Goal: Information Seeking & Learning: Learn about a topic

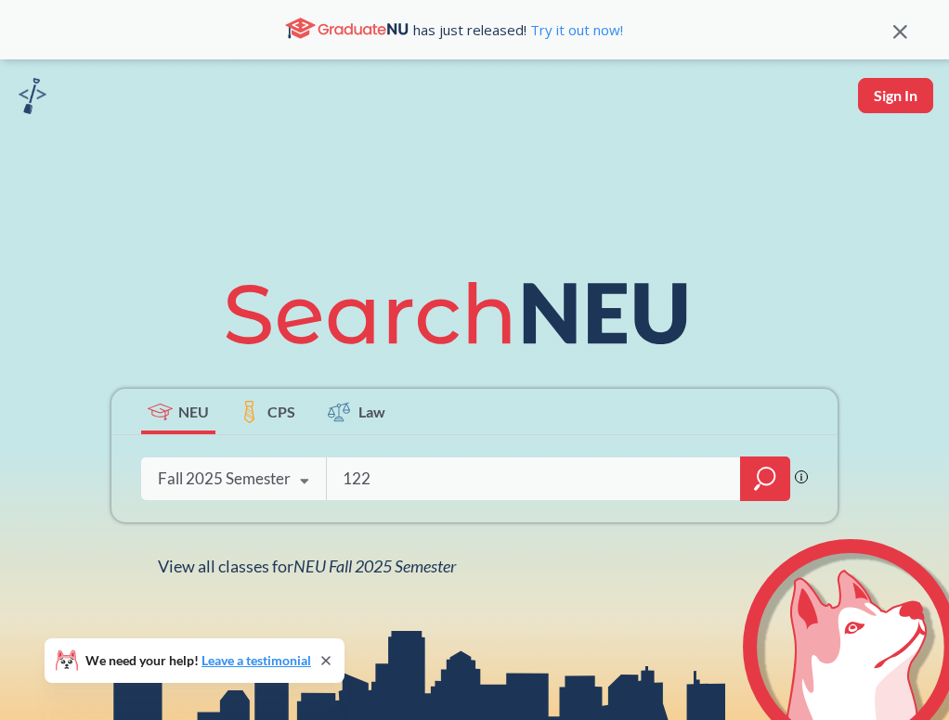
type input "1220"
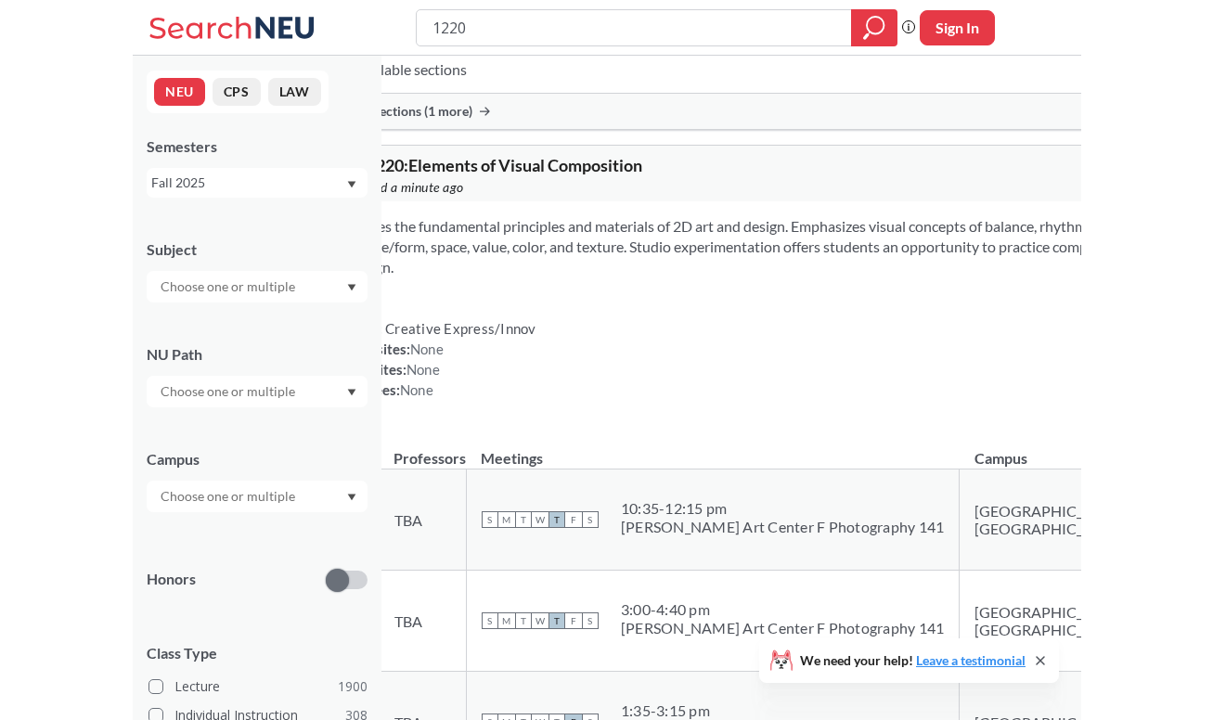
scroll to position [1149, 0]
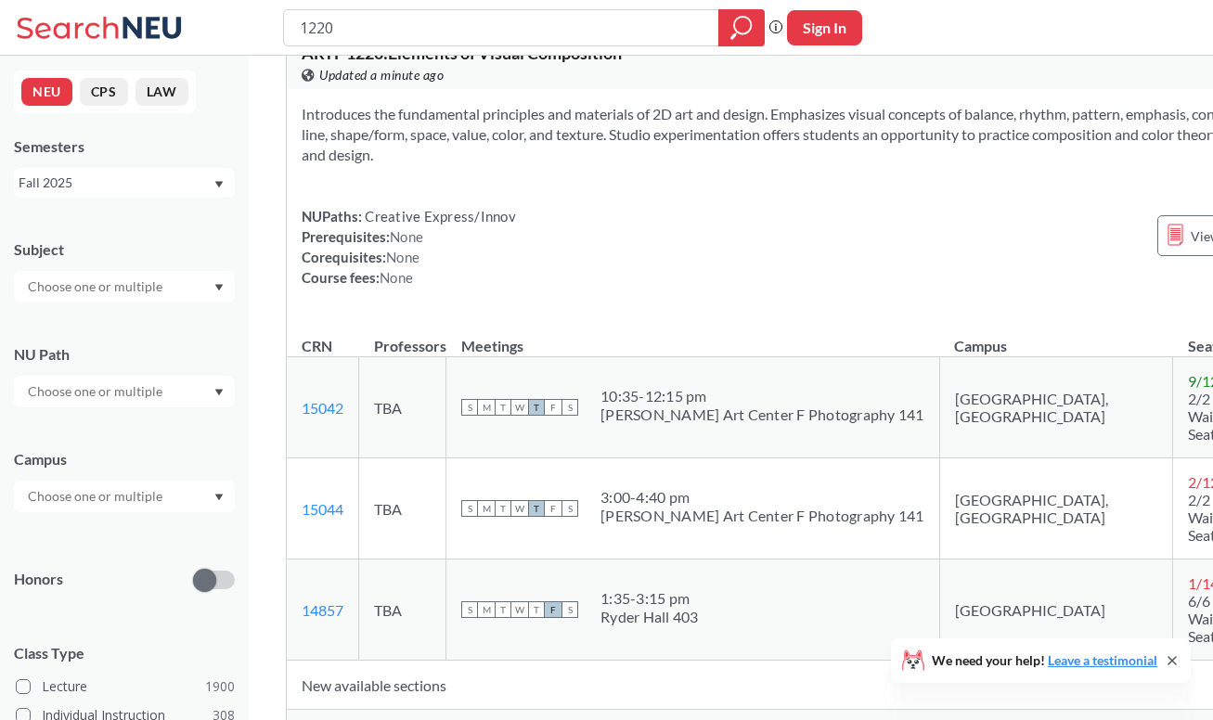
click at [313, 719] on span "Show all sections (11 more)" at bounding box center [381, 727] width 158 height 17
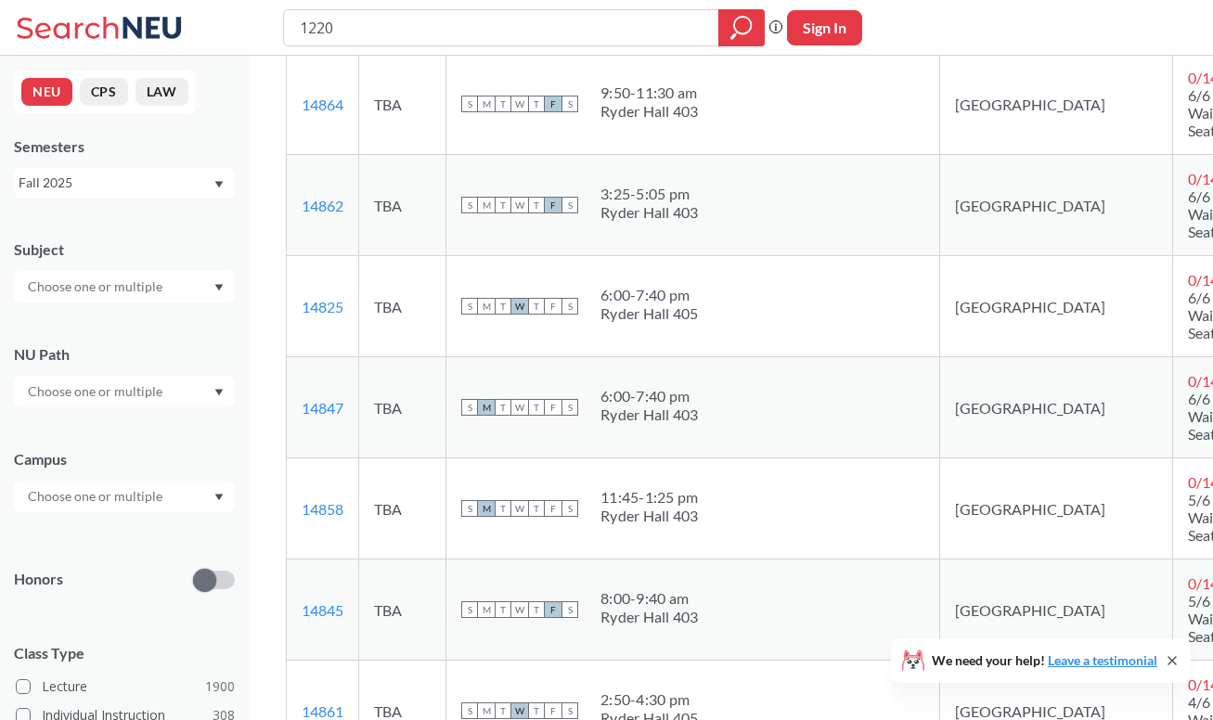
scroll to position [1604, 0]
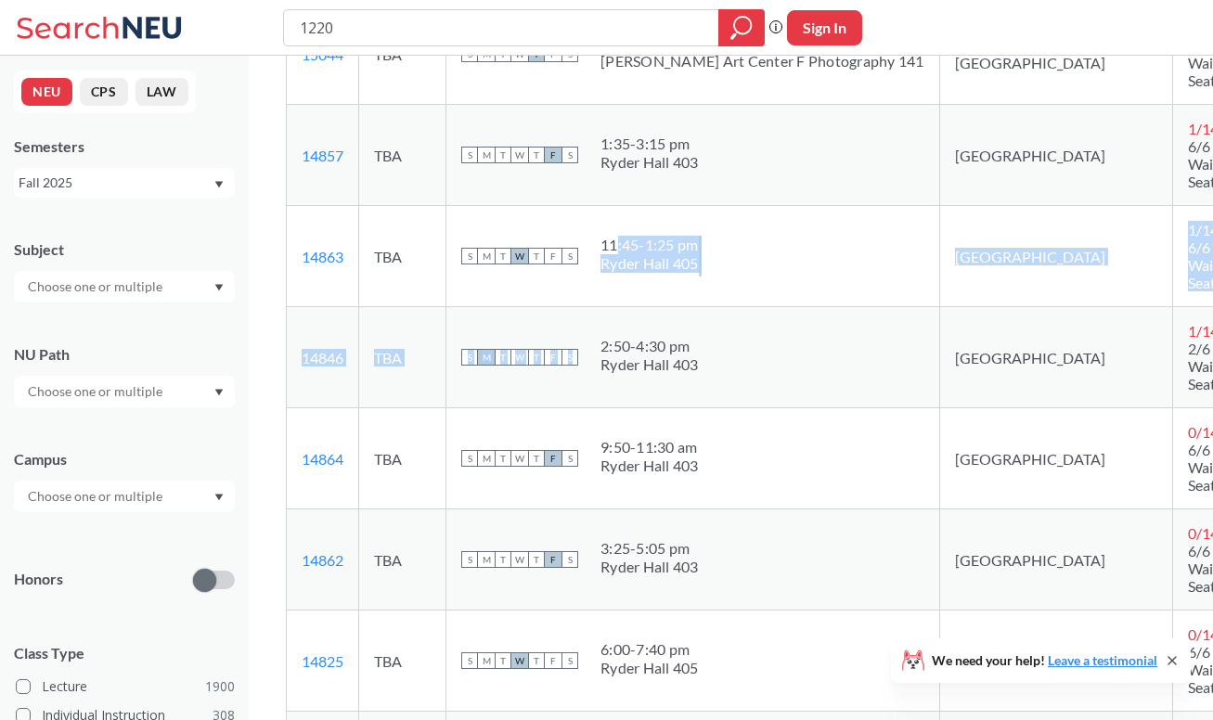
drag, startPoint x: 700, startPoint y: 294, endPoint x: 614, endPoint y: 185, distance: 139.5
click at [614, 185] on tbody "15042 View this section on Banner. TBA S M T W T F S 10:35 - 12:15 pm Aron Art …" at bounding box center [835, 611] width 1097 height 1417
click at [707, 236] on div "S M T W T F S 11:45 - 1:25 pm Ryder Hall 405" at bounding box center [692, 256] width 463 height 41
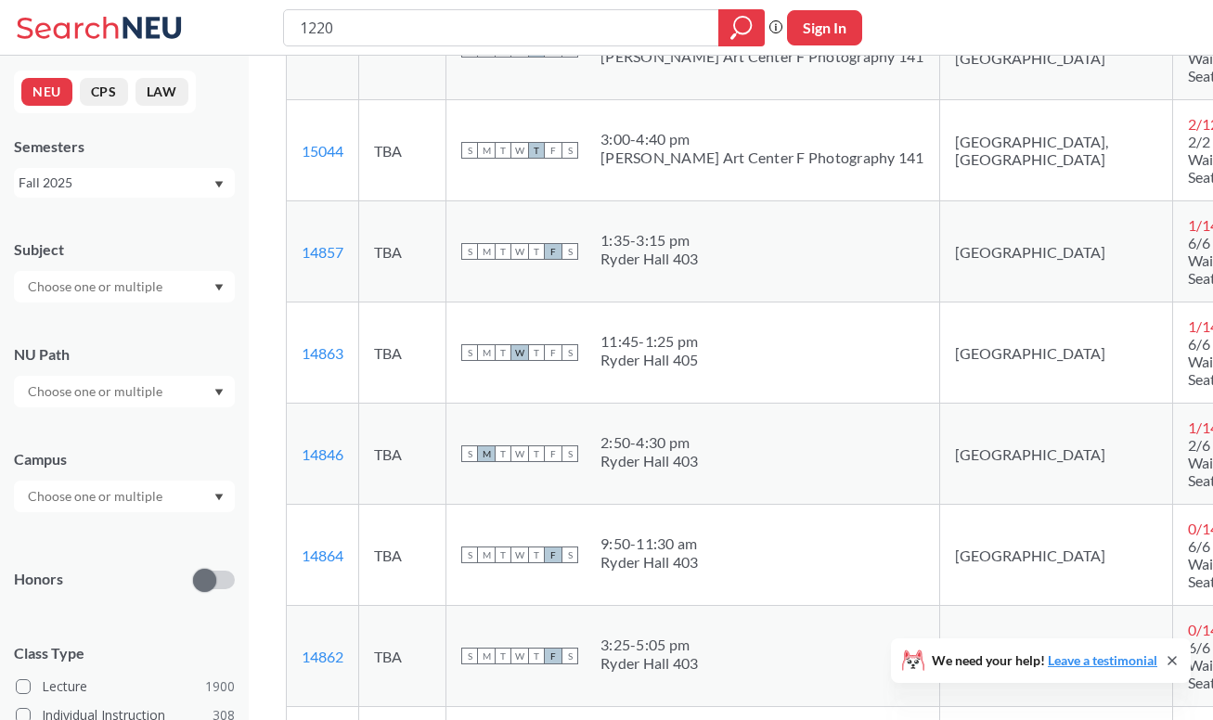
scroll to position [1501, 0]
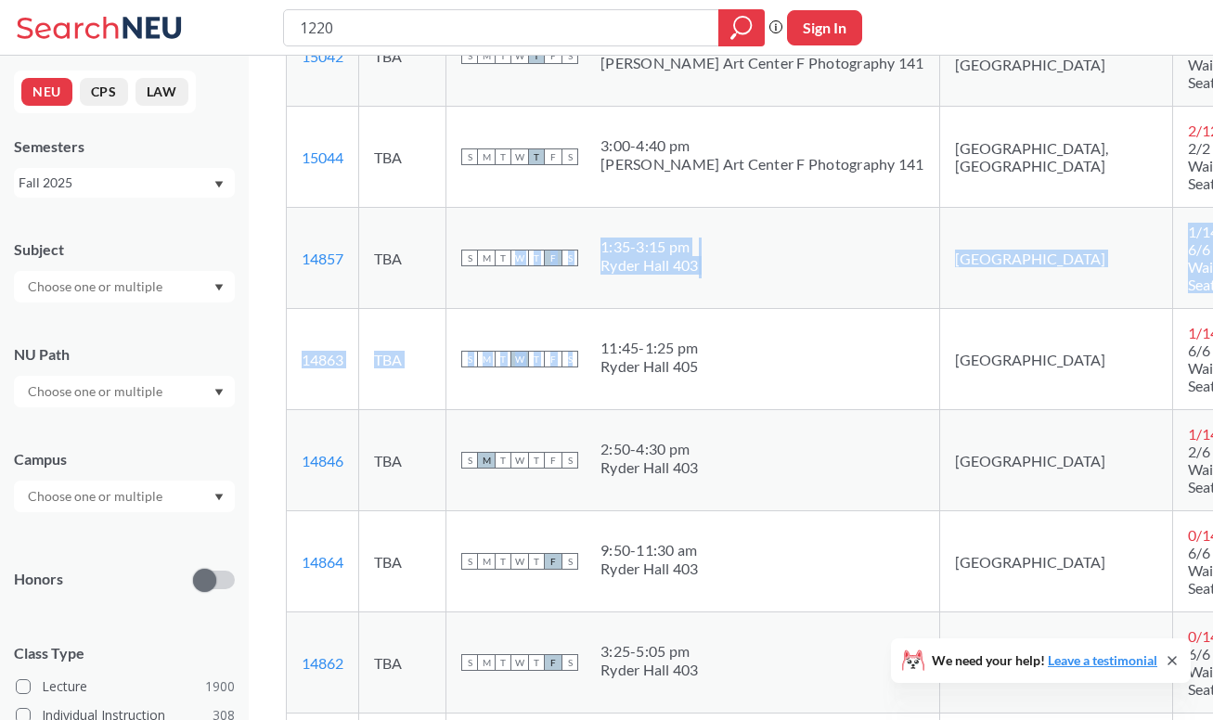
drag, startPoint x: 716, startPoint y: 313, endPoint x: 515, endPoint y: 190, distance: 235.0
click at [515, 190] on tbody "15042 View this section on Banner. TBA S M T W T F S 10:35 - 12:15 pm Aron Art …" at bounding box center [835, 714] width 1097 height 1417
click at [803, 339] on div "S M T W T F S 11:45 - 1:25 pm Ryder Hall 405" at bounding box center [692, 359] width 463 height 41
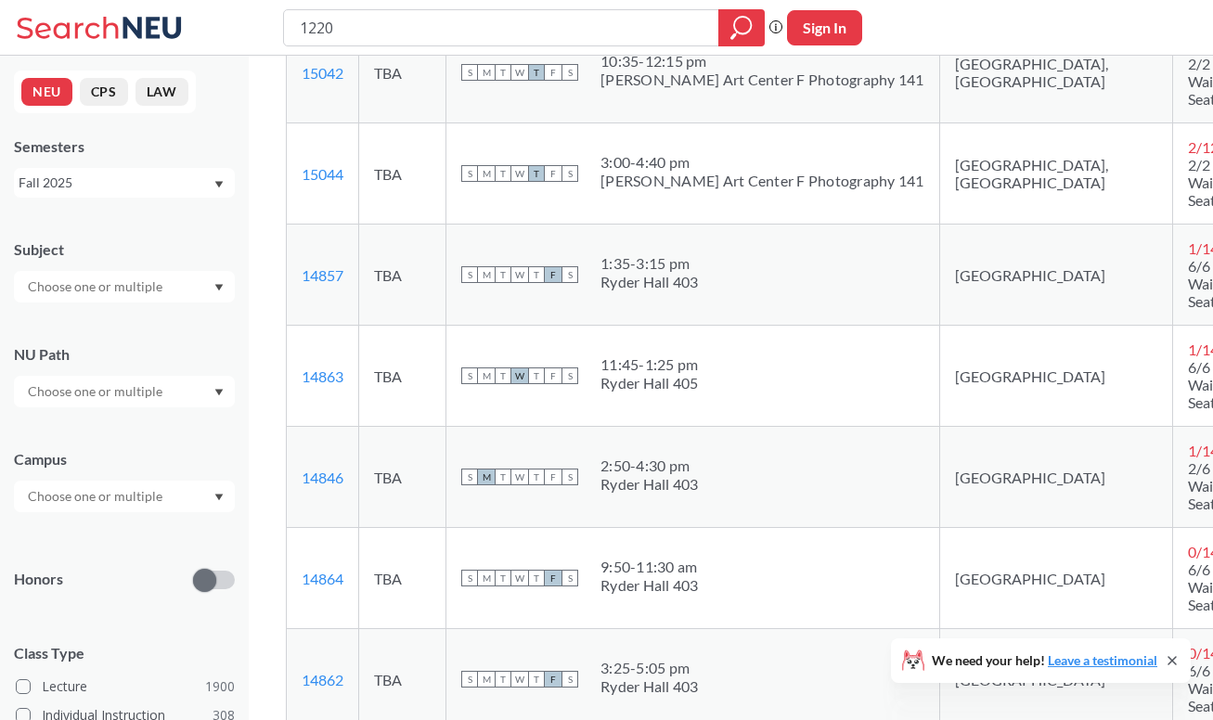
scroll to position [1493, 0]
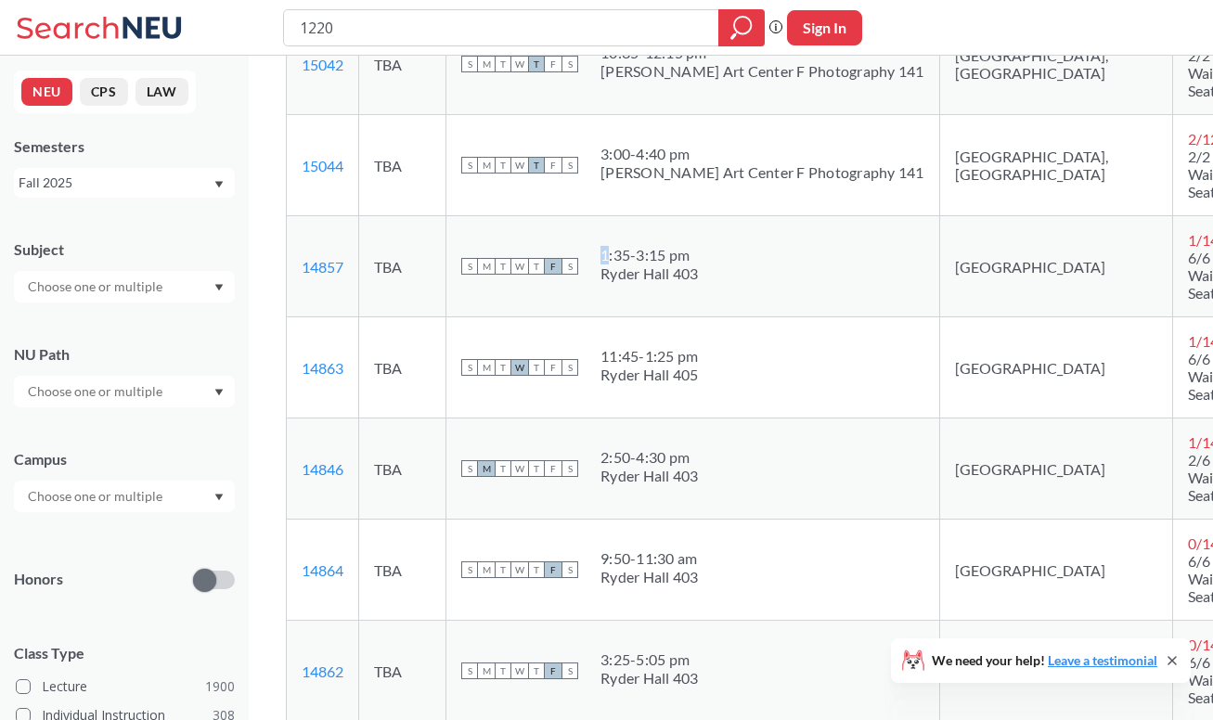
drag, startPoint x: 707, startPoint y: 238, endPoint x: 607, endPoint y: 207, distance: 104.8
click at [607, 246] on div "S M T W T F S 1:35 - 3:15 pm Ryder Hall 403" at bounding box center [692, 266] width 463 height 41
click at [822, 246] on div "S M T W T F S 1:35 - 3:15 pm Ryder Hall 403" at bounding box center [692, 266] width 463 height 41
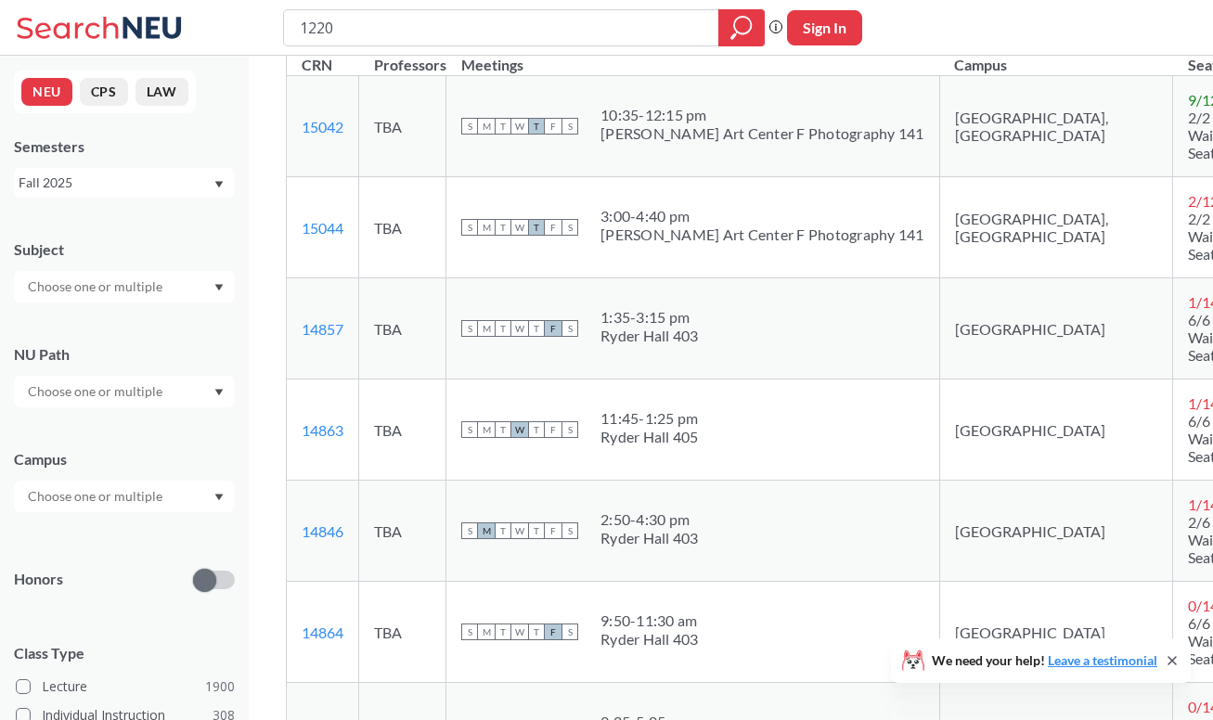
scroll to position [1469, 0]
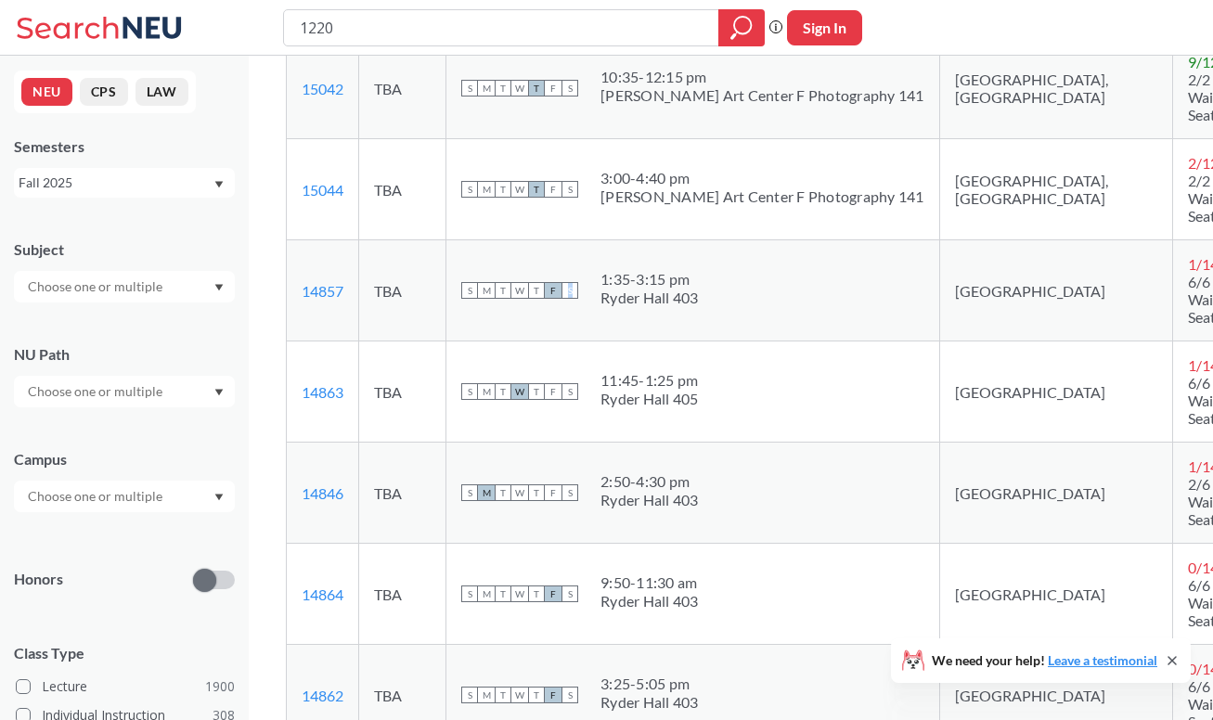
drag, startPoint x: 688, startPoint y: 257, endPoint x: 575, endPoint y: 216, distance: 120.4
click at [575, 240] on td "S M T W T F S 1:35 - 3:15 pm Ryder Hall 403" at bounding box center [694, 290] width 494 height 101
click at [552, 240] on td "S M T W T F S 1:35 - 3:15 pm Ryder Hall 403" at bounding box center [694, 290] width 494 height 101
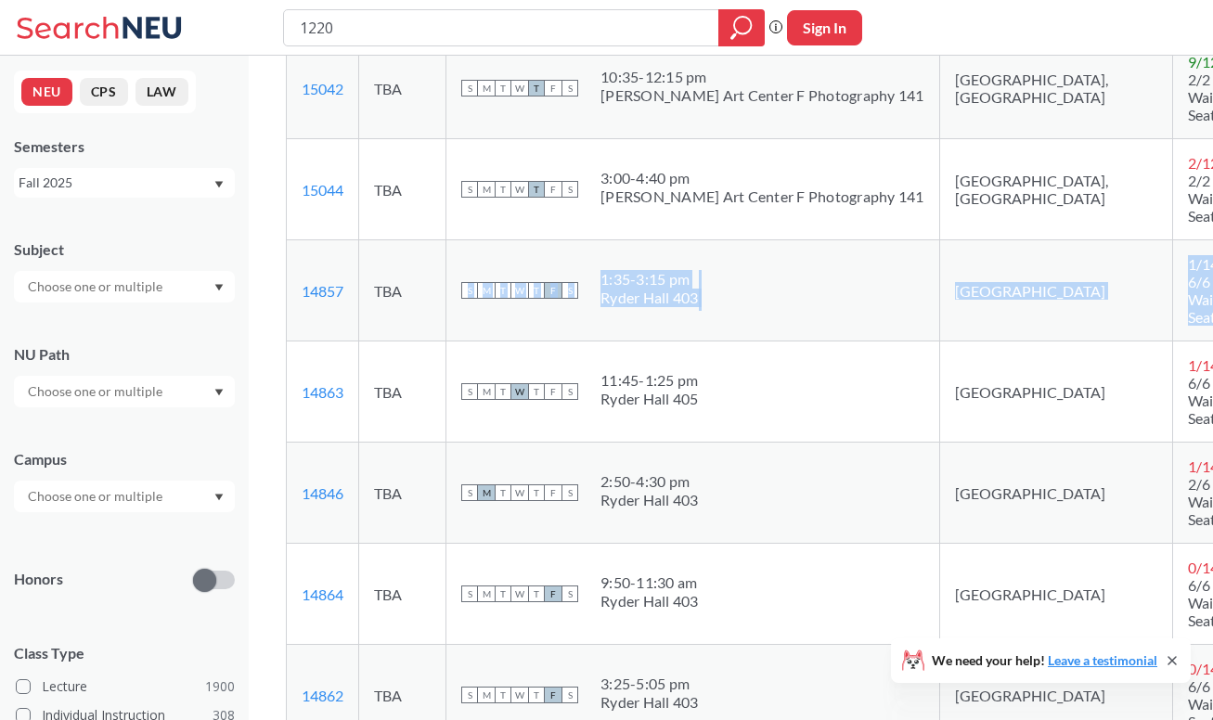
drag, startPoint x: 508, startPoint y: 217, endPoint x: 1018, endPoint y: 279, distance: 513.3
click at [948, 279] on tr "14857 View this section on Banner. TBA S M T W T F S 1:35 - 3:15 pm Ryder Hall …" at bounding box center [835, 290] width 1097 height 101
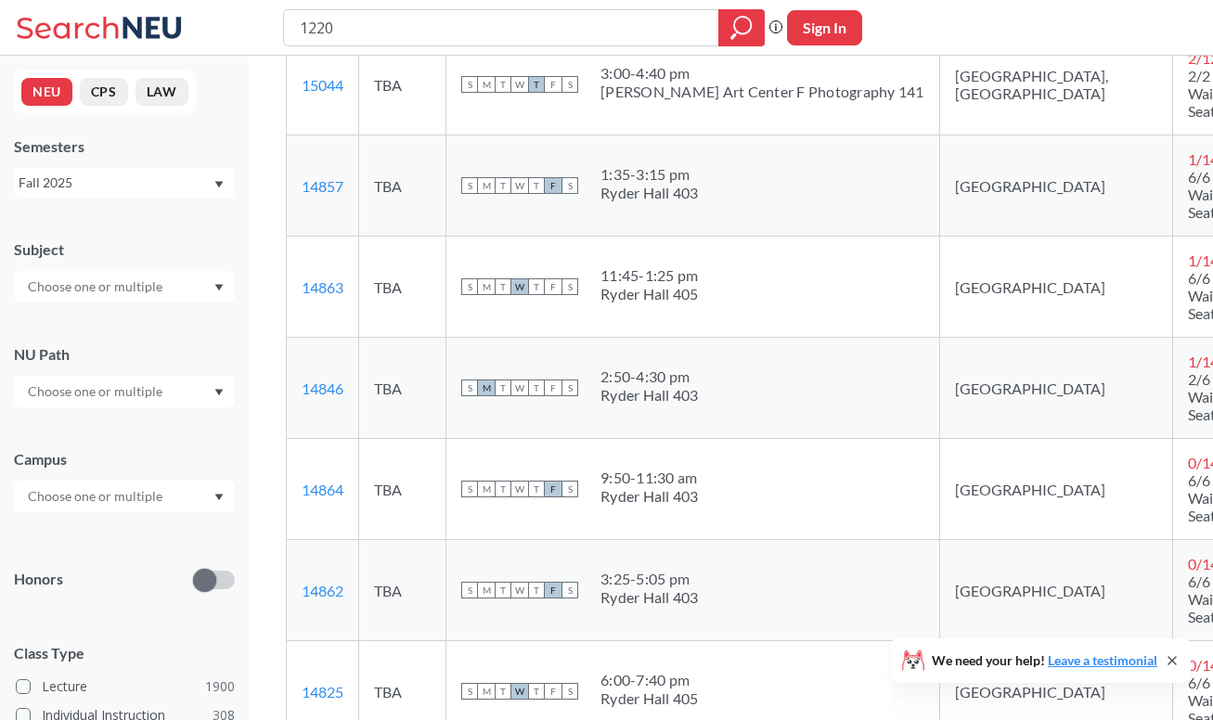
scroll to position [2210, 0]
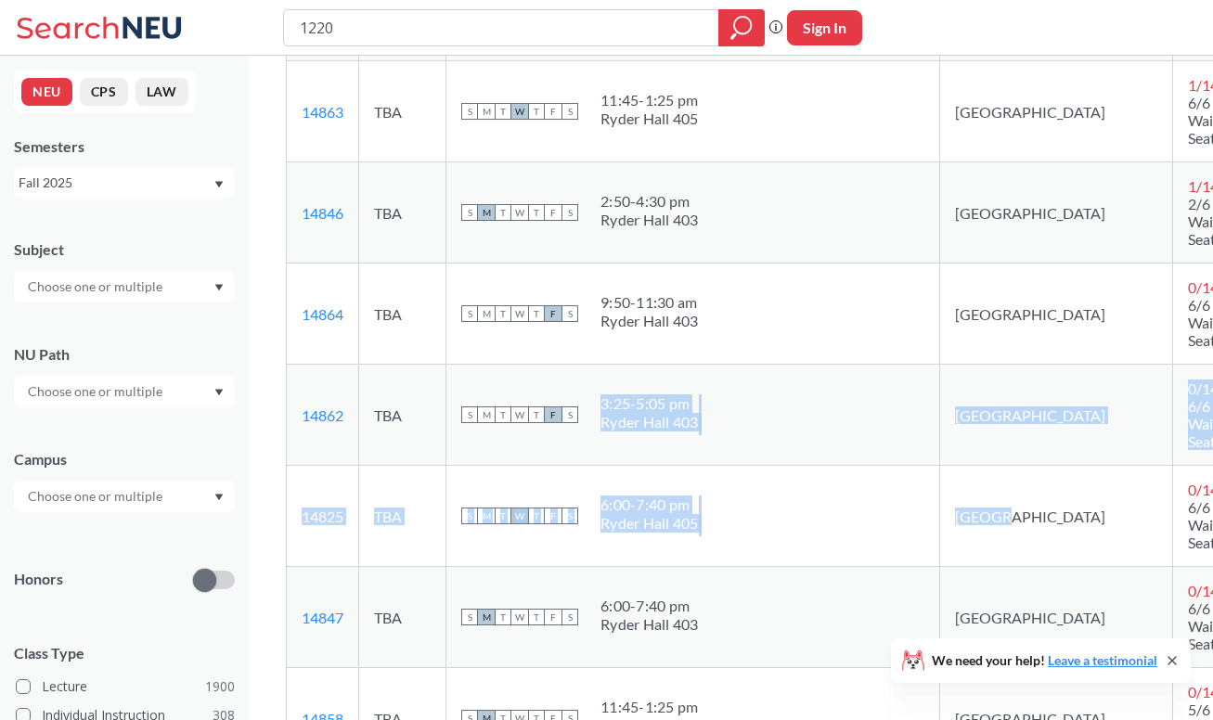
drag, startPoint x: 591, startPoint y: 281, endPoint x: 878, endPoint y: 396, distance: 309.1
click at [878, 396] on tbody "15042 View this section on Banner. TBA S M T W T F S 10:35 - 12:15 pm Aron Art …" at bounding box center [835, 466] width 1097 height 1417
click at [940, 365] on td "[GEOGRAPHIC_DATA]" at bounding box center [1057, 415] width 234 height 101
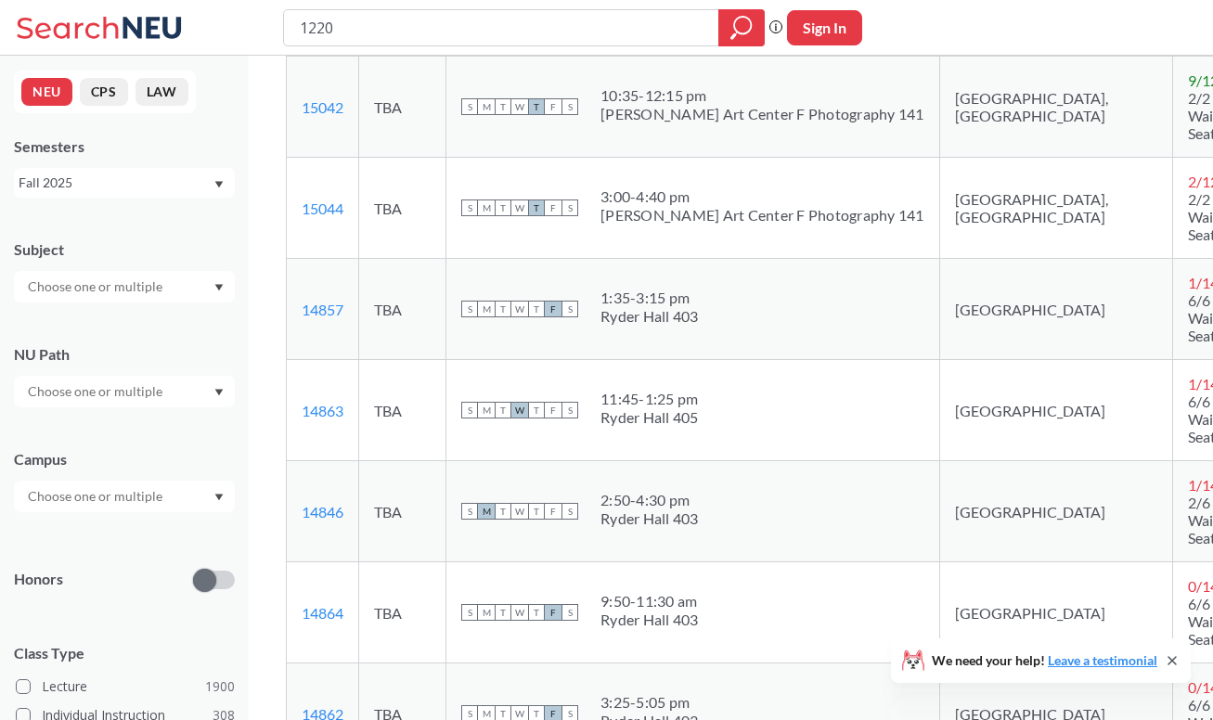
scroll to position [1887, 0]
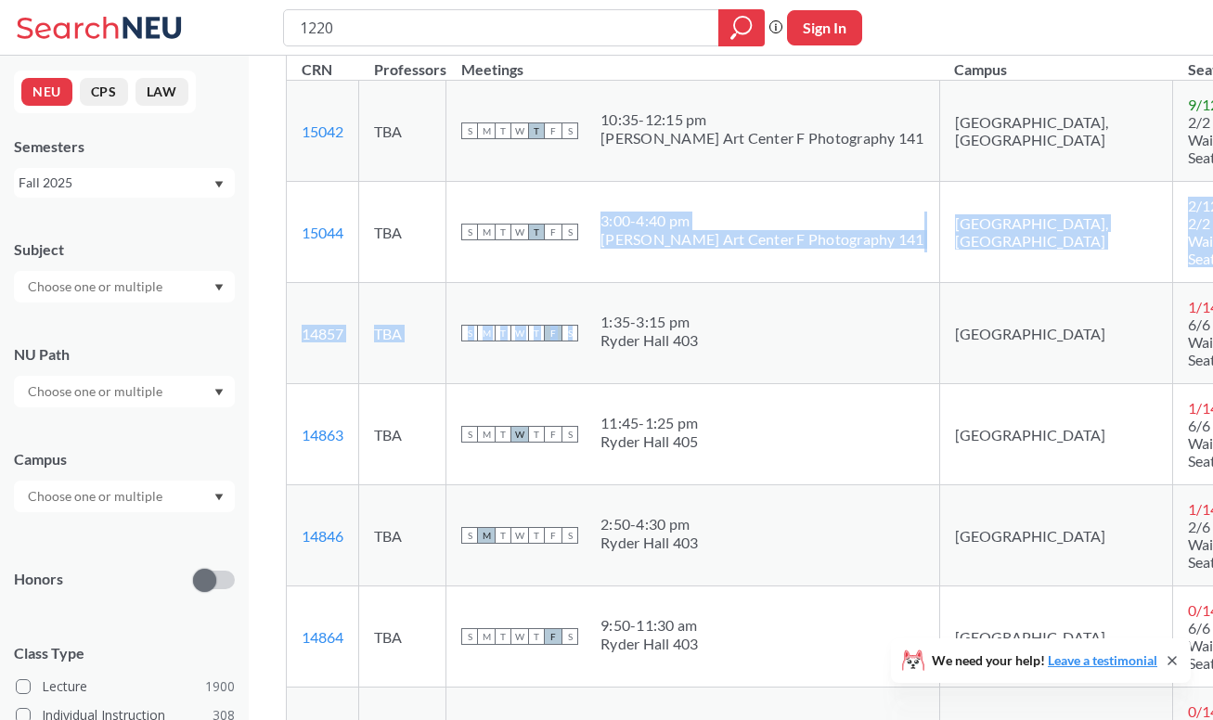
drag, startPoint x: 668, startPoint y: 301, endPoint x: 566, endPoint y: 241, distance: 117.3
click at [646, 313] on div "1:35 - 3:15 pm" at bounding box center [650, 322] width 98 height 19
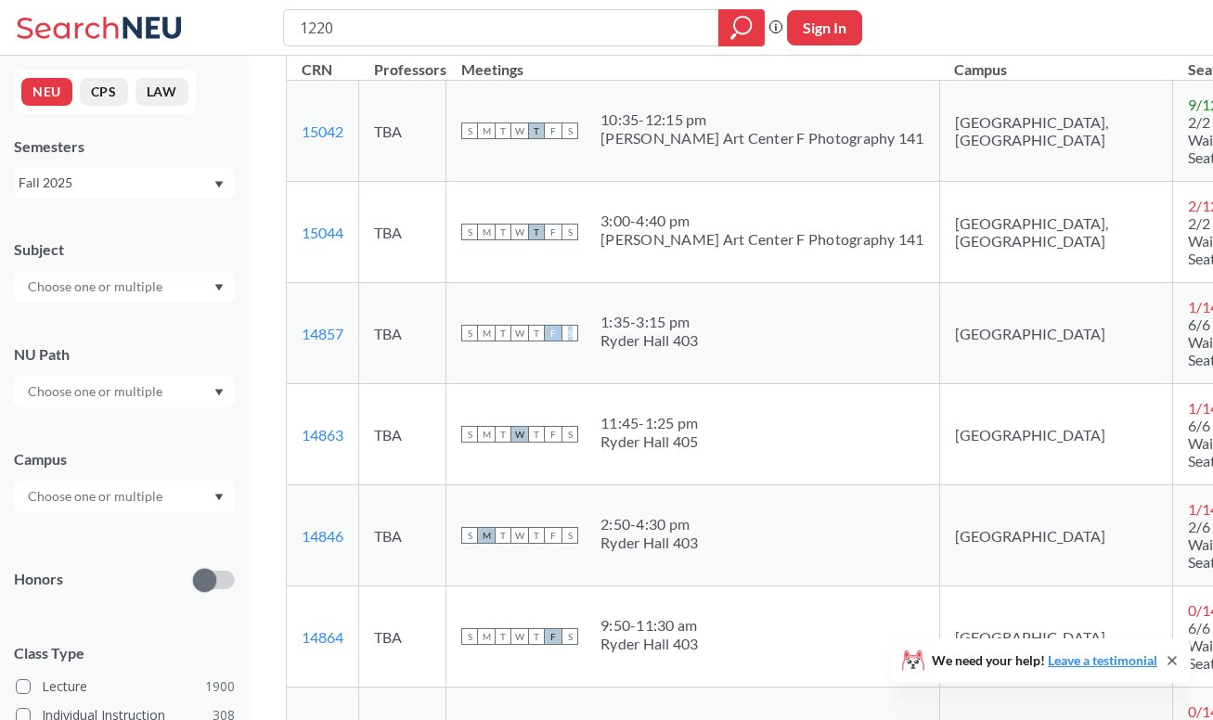
drag, startPoint x: 559, startPoint y: 253, endPoint x: 737, endPoint y: 294, distance: 182.9
click at [737, 294] on td "S M T W T F S 1:35 - 3:15 pm Ryder Hall 403" at bounding box center [694, 333] width 494 height 101
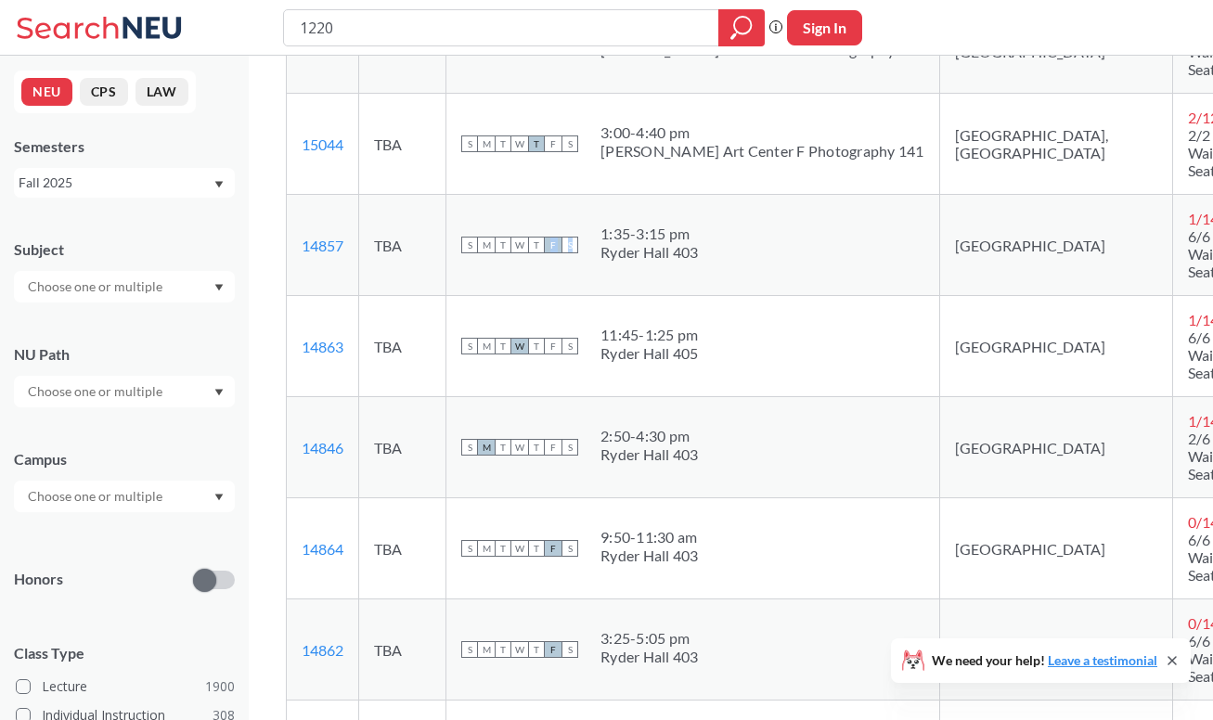
scroll to position [1529, 0]
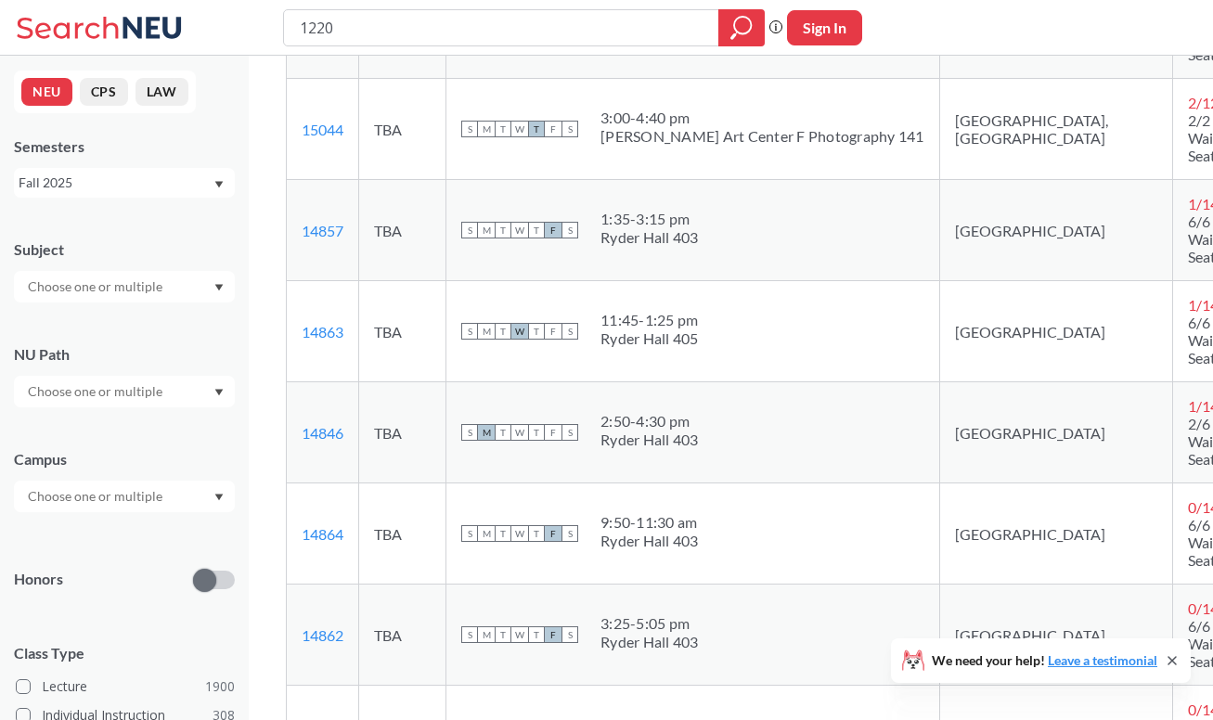
click at [699, 431] on div "Ryder Hall 403" at bounding box center [650, 440] width 98 height 19
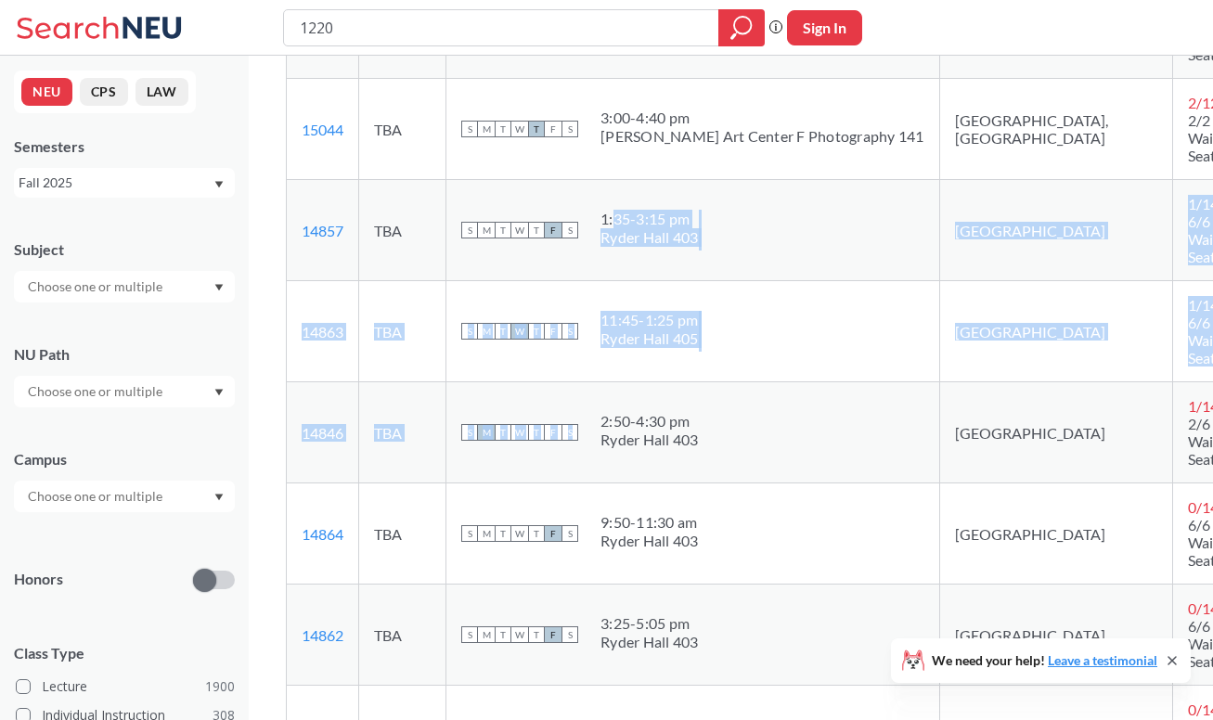
drag, startPoint x: 710, startPoint y: 365, endPoint x: 611, endPoint y: 172, distance: 217.2
click at [611, 172] on tbody "15042 View this section on Banner. TBA S M T W T F S 10:35 - 12:15 pm Aron Art …" at bounding box center [835, 686] width 1097 height 1417
click at [611, 210] on div "1:35 - 3:15 pm" at bounding box center [650, 219] width 98 height 19
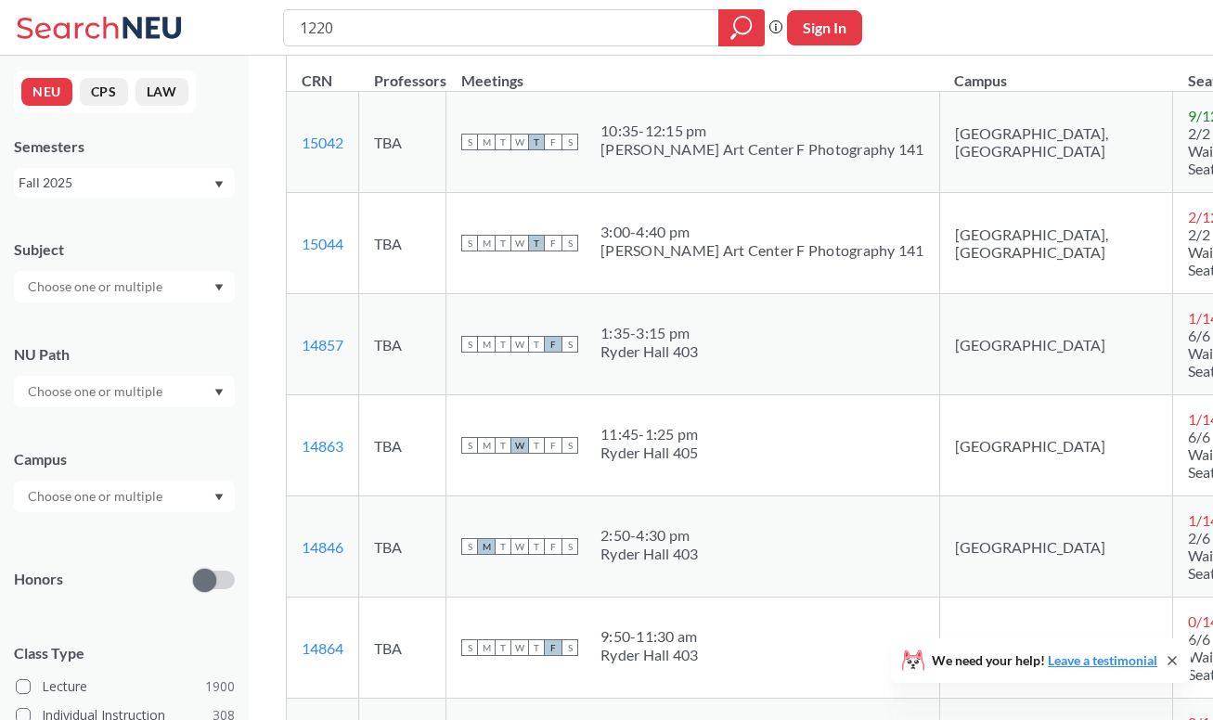
scroll to position [1421, 0]
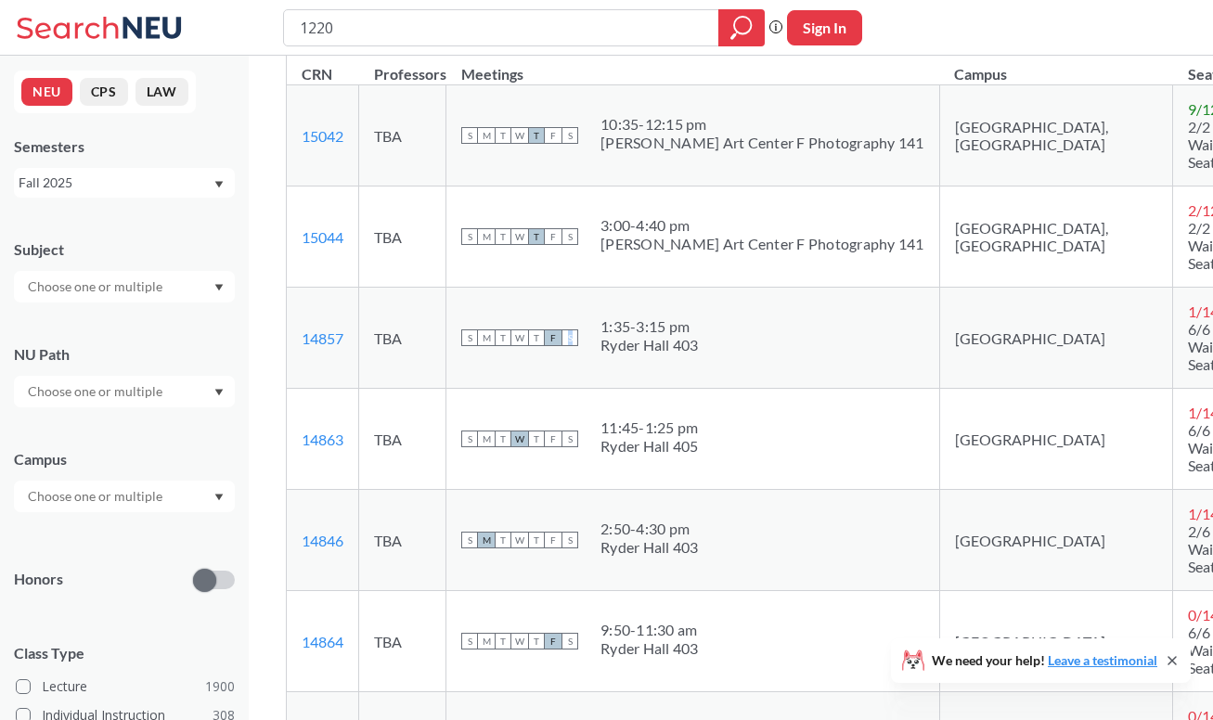
drag, startPoint x: 577, startPoint y: 287, endPoint x: 725, endPoint y: 308, distance: 150.1
click at [722, 318] on div "S M T W T F S 1:35 - 3:15 pm Ryder Hall 403" at bounding box center [692, 338] width 463 height 41
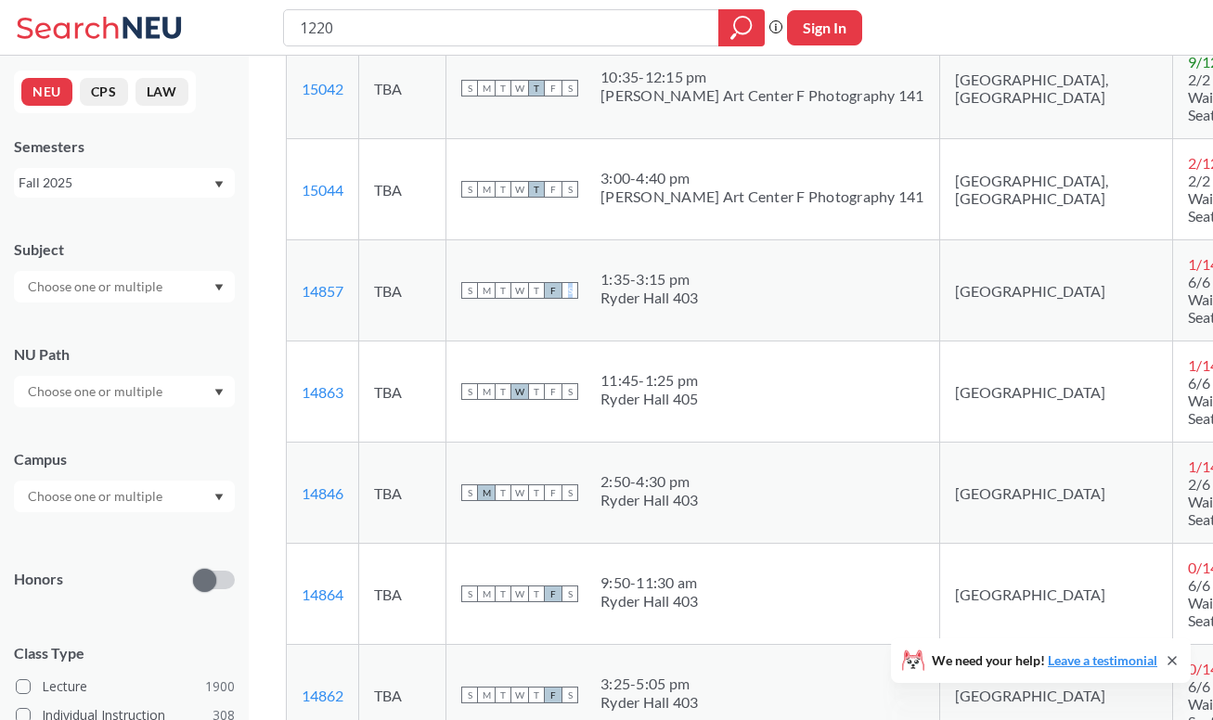
scroll to position [1424, 0]
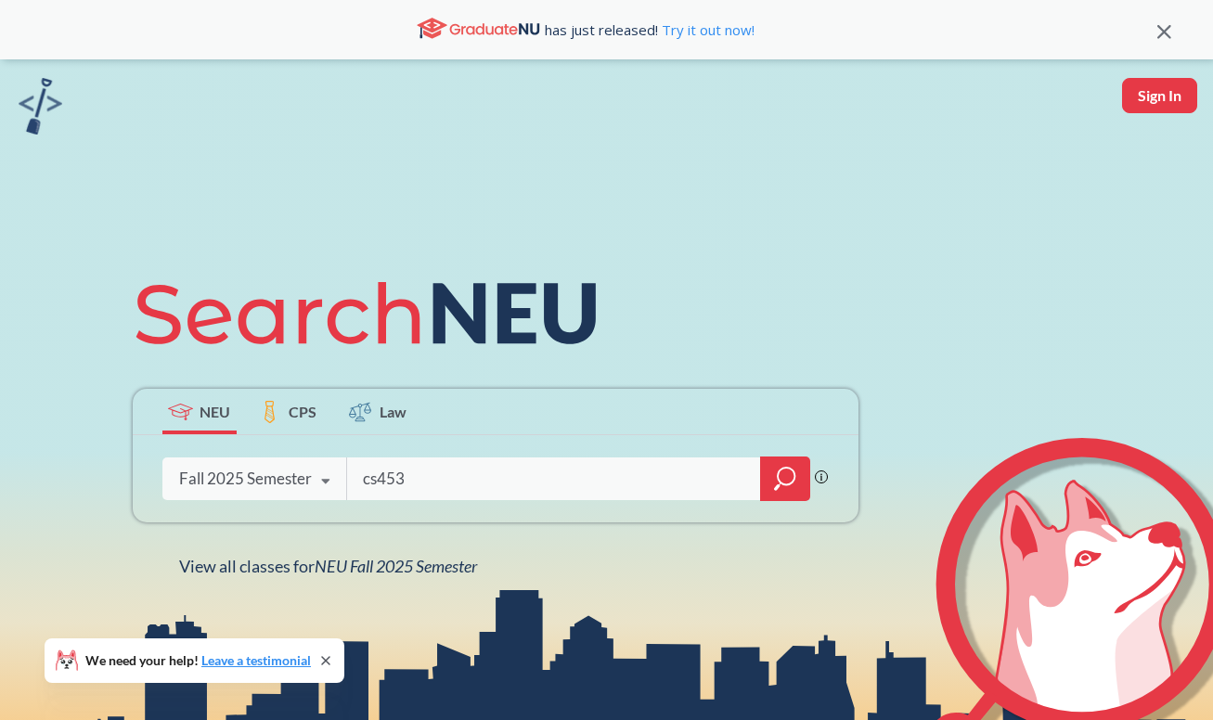
type input "cs4530"
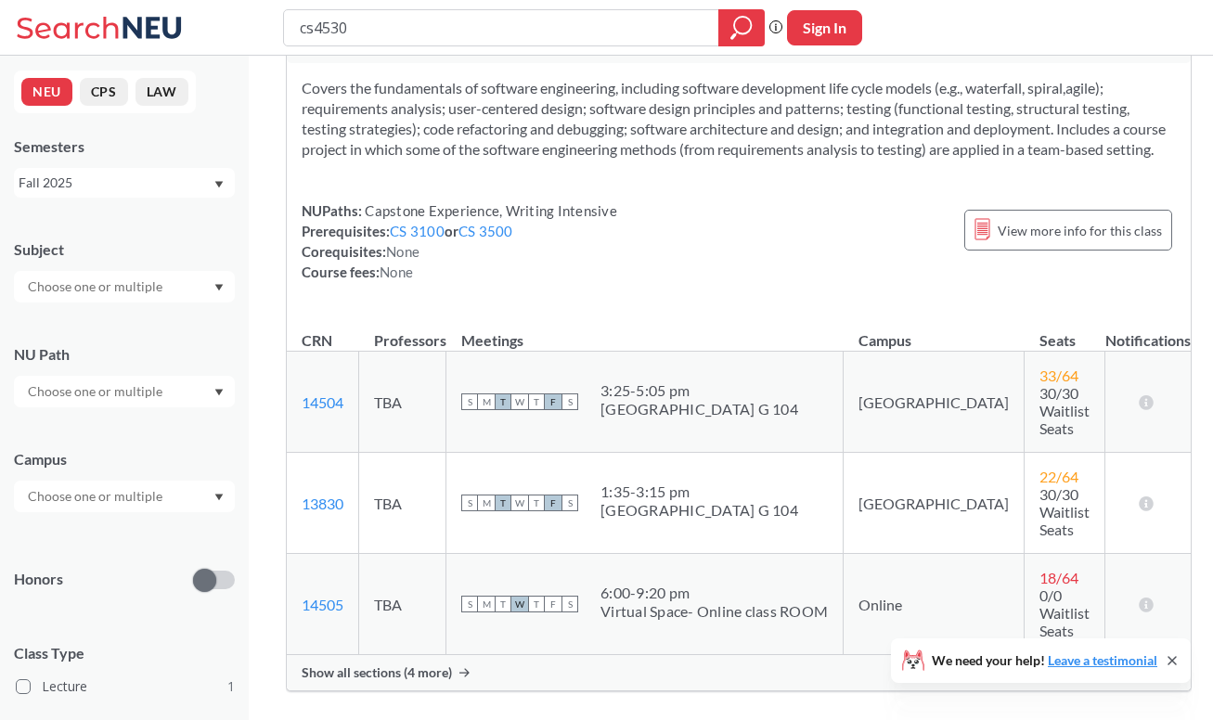
scroll to position [165, 0]
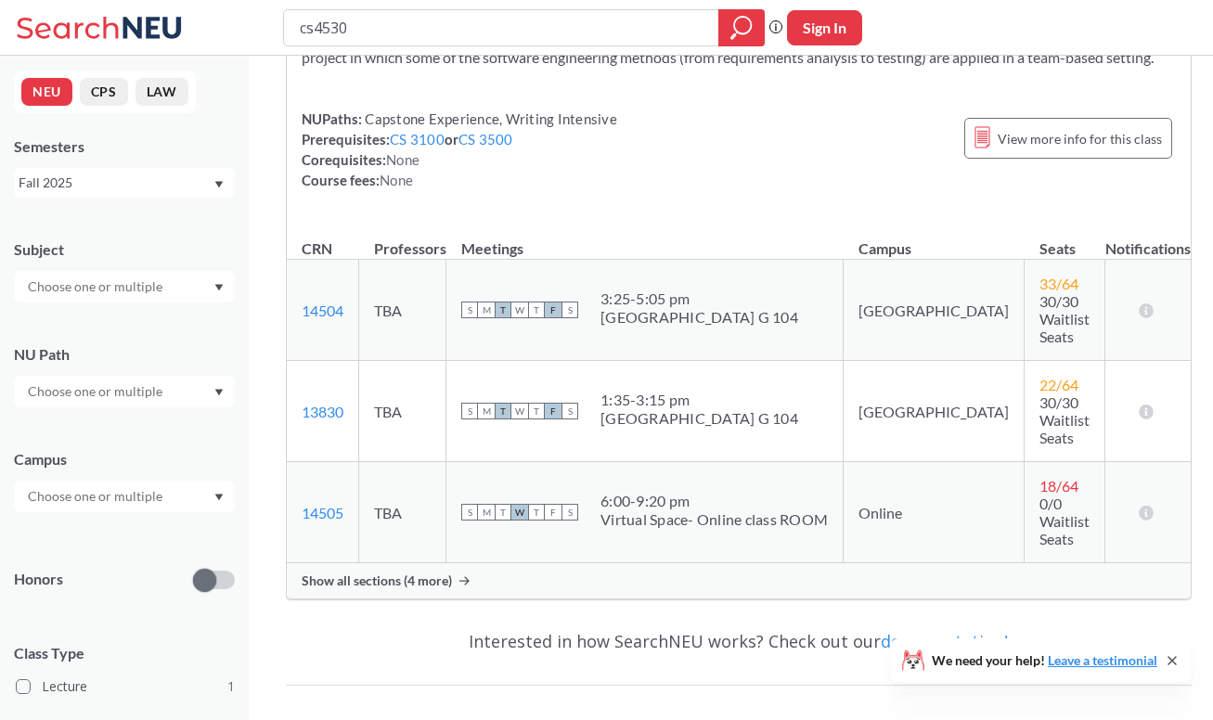
click at [553, 529] on div "CS 4530 : Fundamentals of Software Engineering View this course on Banner. Upda…" at bounding box center [739, 257] width 906 height 685
click at [555, 564] on div "Show all sections (4 more)" at bounding box center [739, 581] width 904 height 35
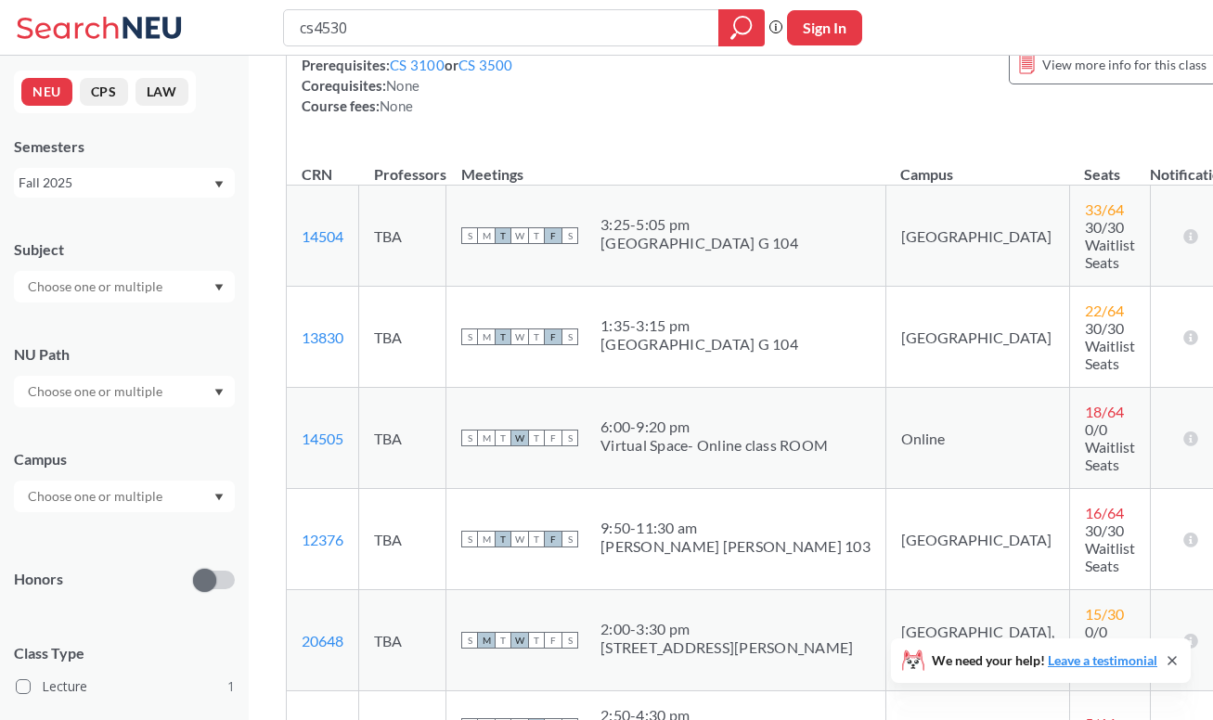
scroll to position [232, 0]
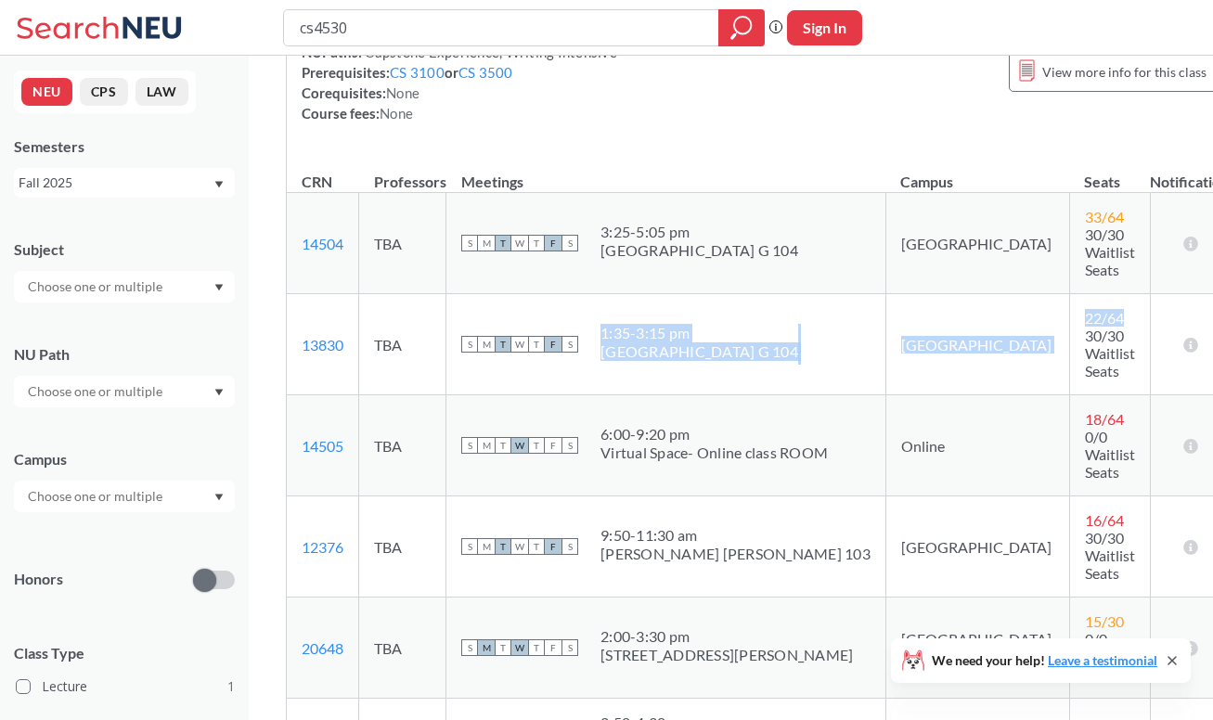
drag, startPoint x: 592, startPoint y: 316, endPoint x: 1070, endPoint y: 317, distance: 478.1
click at [1071, 318] on tr "13830 View this section on Banner. TBA S M T W T F S 1:35 - 3:15 pm West Villag…" at bounding box center [761, 344] width 949 height 101
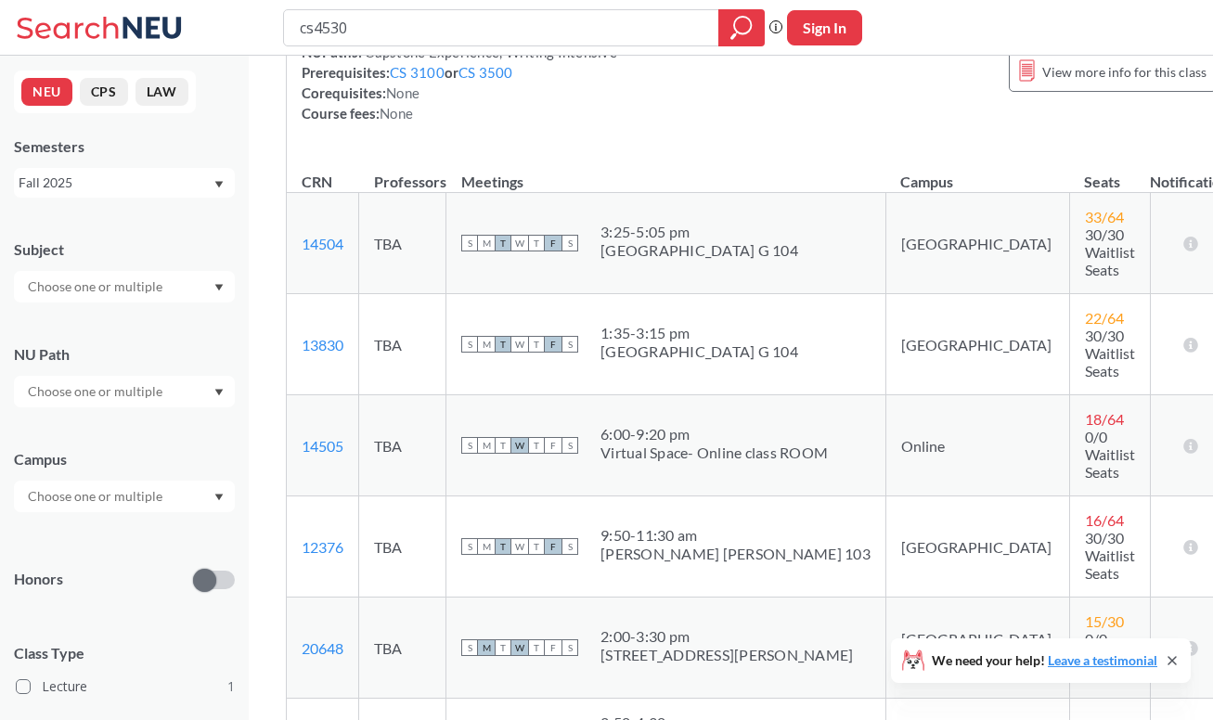
click at [1069, 305] on td "22 / 64 30/30 Waitlist Seats" at bounding box center [1109, 344] width 81 height 101
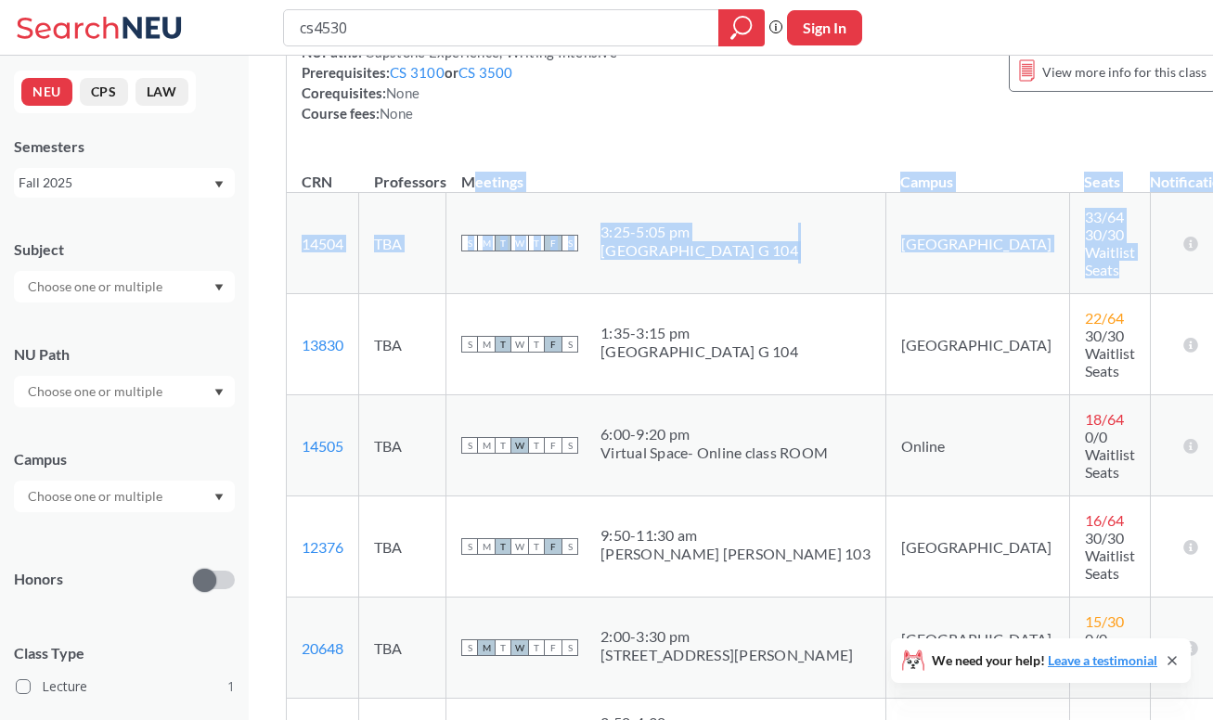
drag, startPoint x: 997, startPoint y: 283, endPoint x: 551, endPoint y: 178, distance: 457.8
click at [551, 178] on table "CRN Professors Meetings Campus Seats Notifications 14504 View this section on B…" at bounding box center [761, 535] width 949 height 765
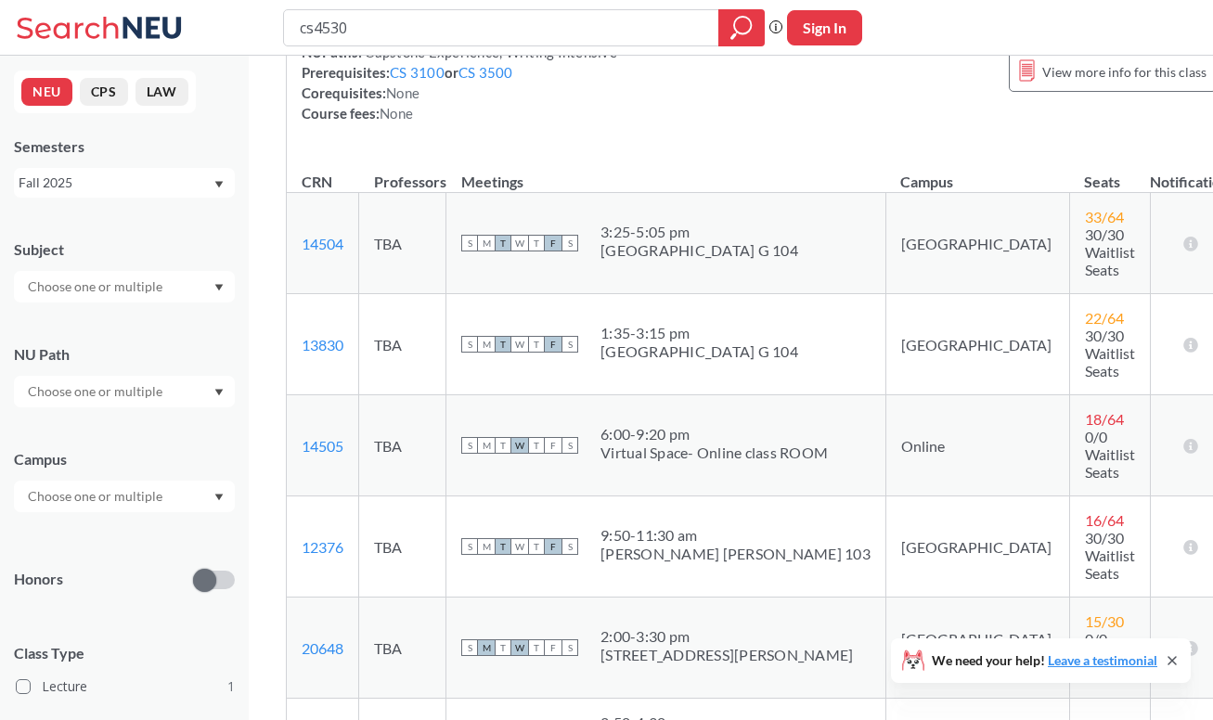
click at [610, 153] on div "Covers the fundamentals of software engineering, including software development…" at bounding box center [761, 28] width 949 height 249
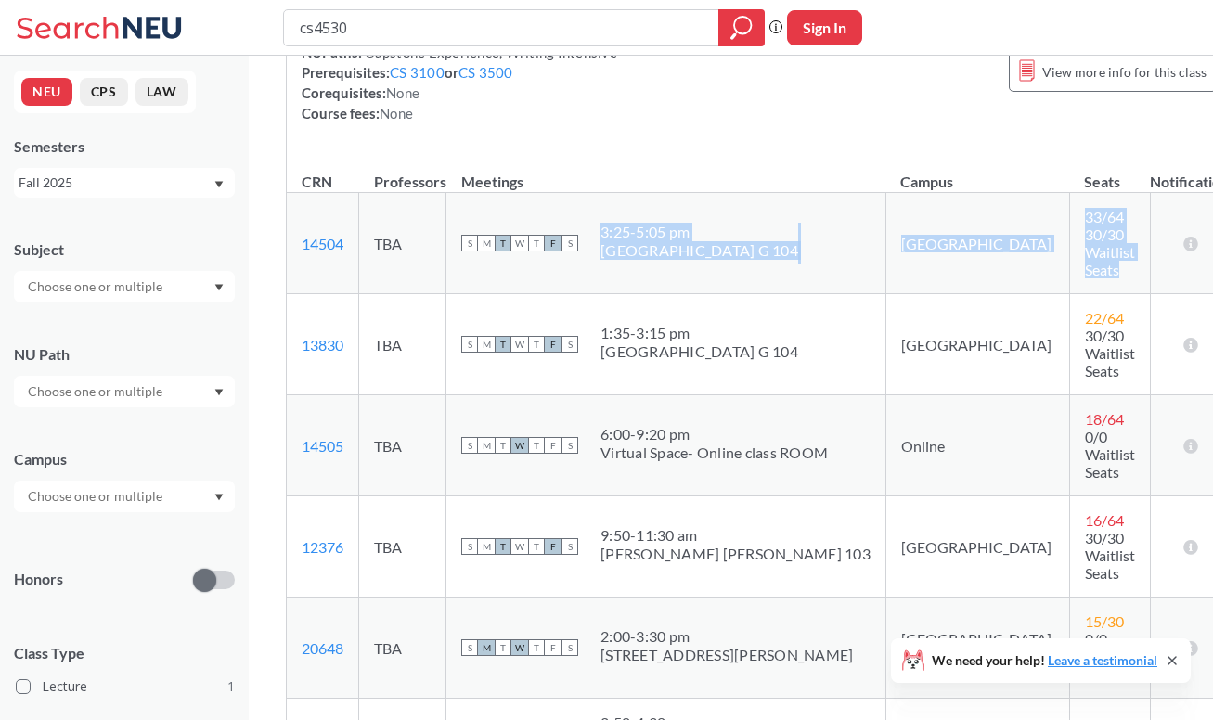
drag, startPoint x: 597, startPoint y: 240, endPoint x: 1005, endPoint y: 280, distance: 410.4
click at [1005, 280] on tr "14504 View this section on Banner. TBA S M T W T F S 3:25 - 5:05 pm West Villag…" at bounding box center [761, 243] width 949 height 101
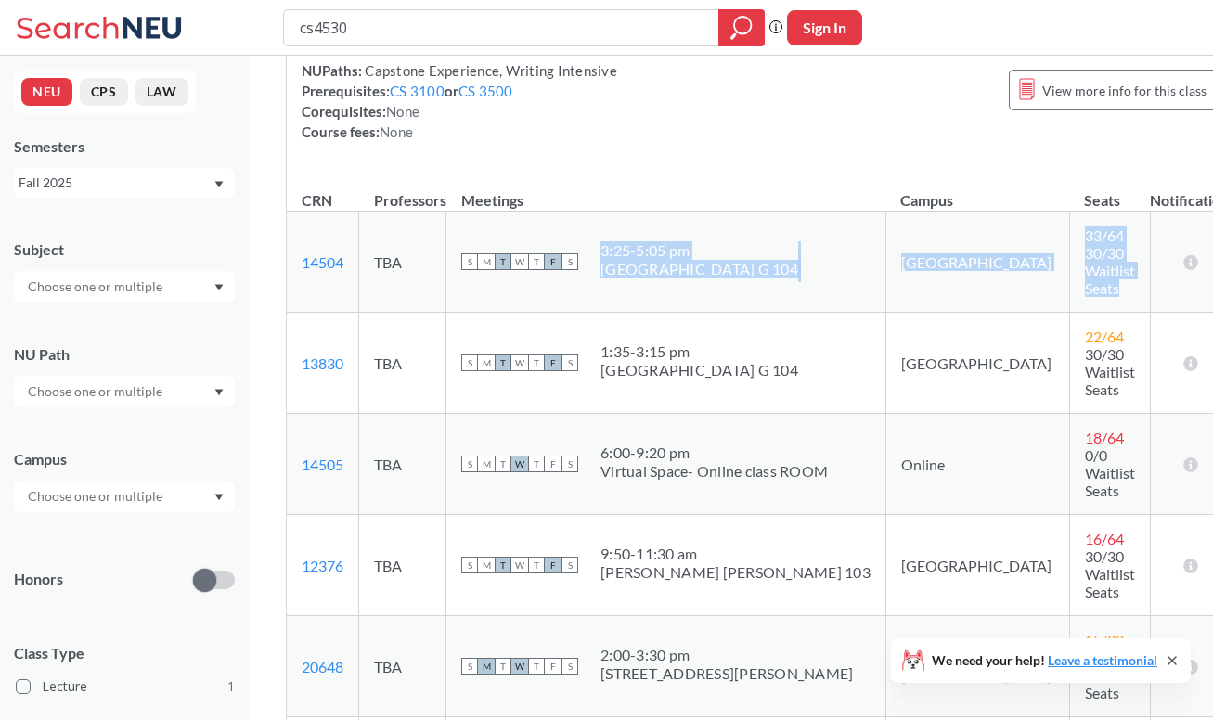
scroll to position [207, 0]
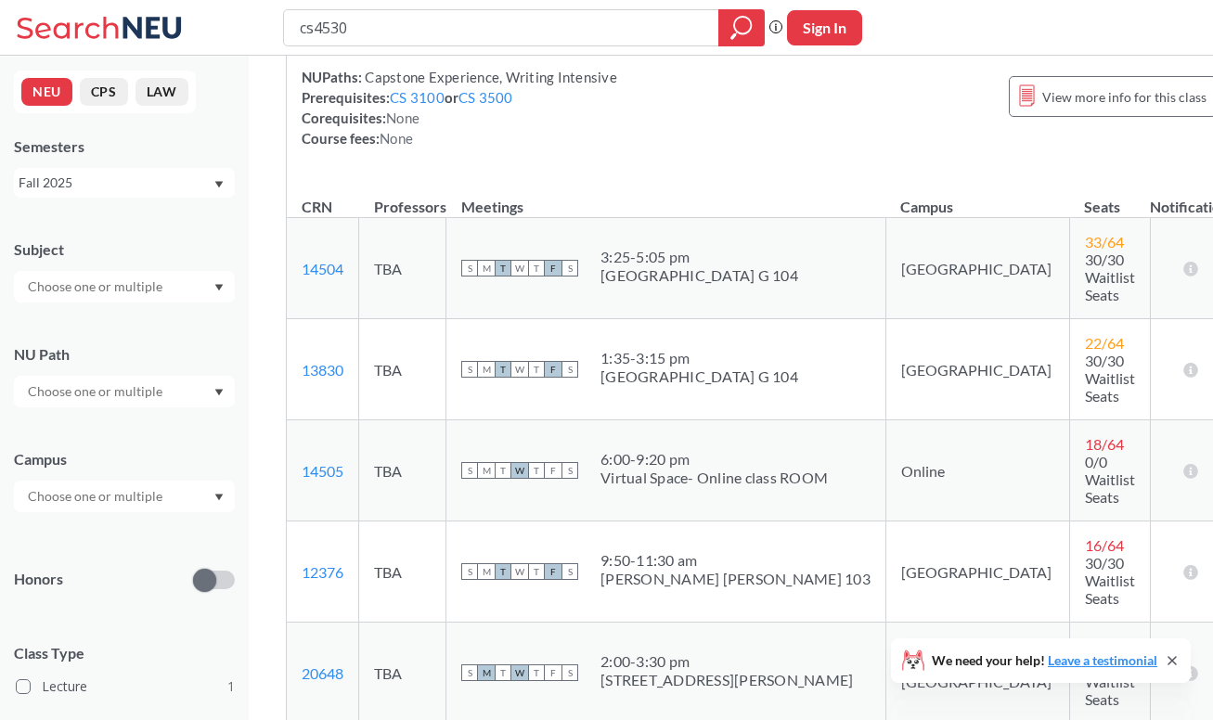
click at [862, 149] on div "NUPaths: Capstone Experience, Writing Intensive Prerequisites: CS 3100 or CS 35…" at bounding box center [761, 108] width 919 height 82
drag, startPoint x: 770, startPoint y: 386, endPoint x: 569, endPoint y: 217, distance: 262.2
click at [569, 217] on table "CRN Professors Meetings Campus Seats Notifications 14504 View this section on B…" at bounding box center [761, 560] width 949 height 765
click at [646, 178] on div "Covers the fundamentals of software engineering, including software development…" at bounding box center [761, 53] width 949 height 249
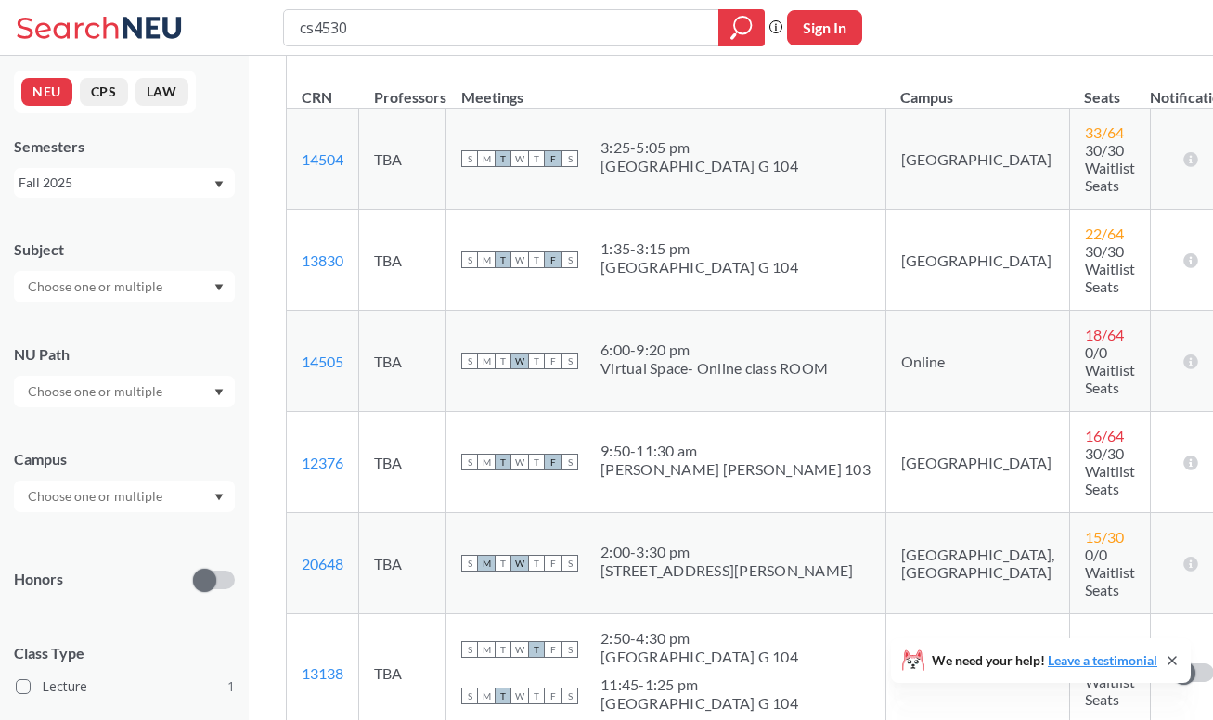
scroll to position [313, 0]
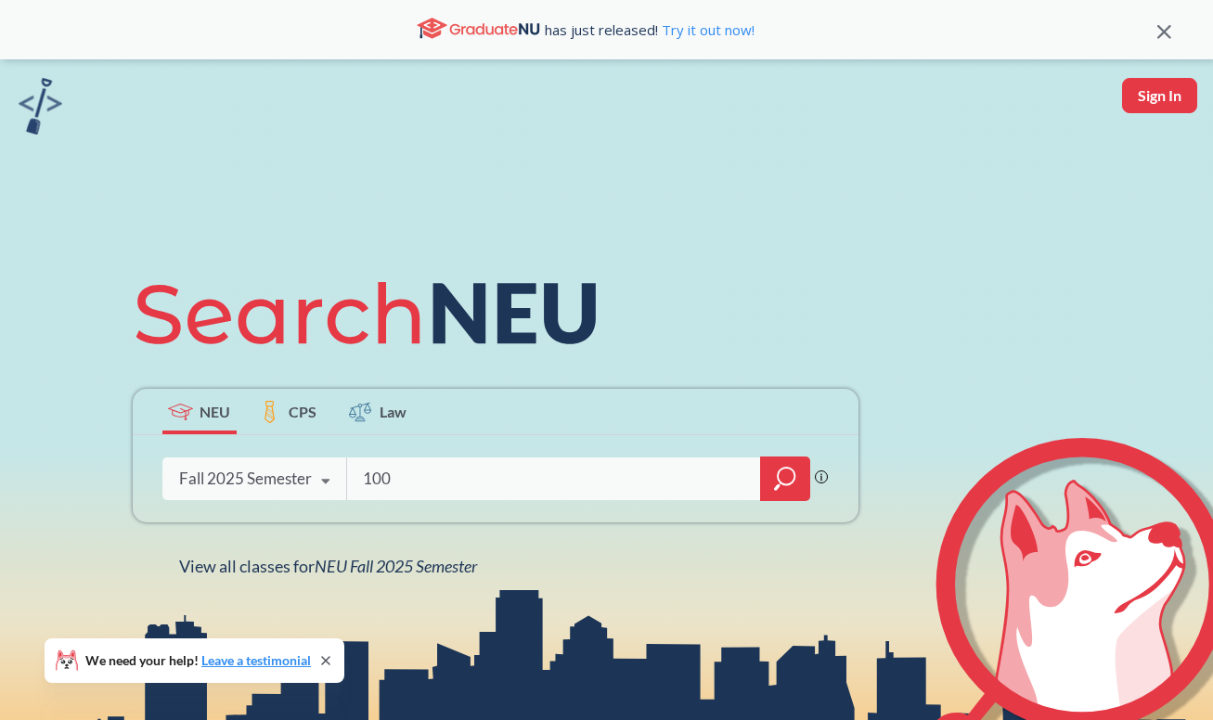
type input "1002"
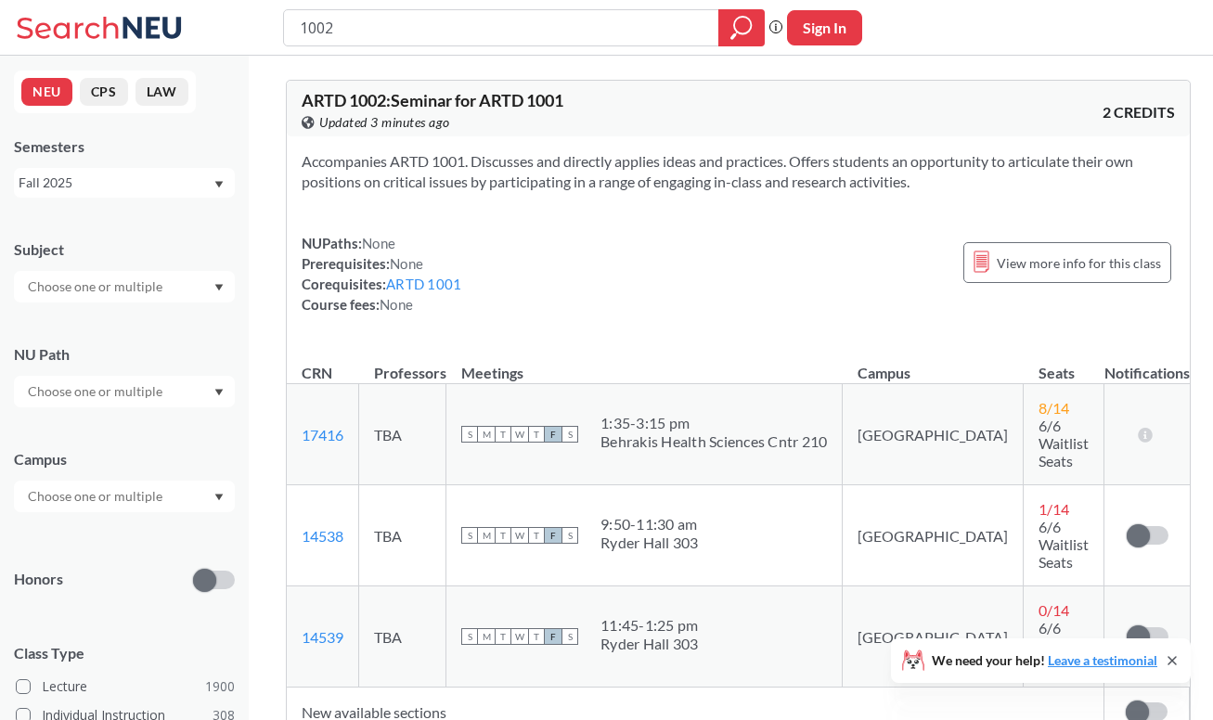
click at [448, 688] on td "New available sections" at bounding box center [696, 712] width 818 height 49
click at [395, 688] on td "New available sections" at bounding box center [696, 712] width 818 height 49
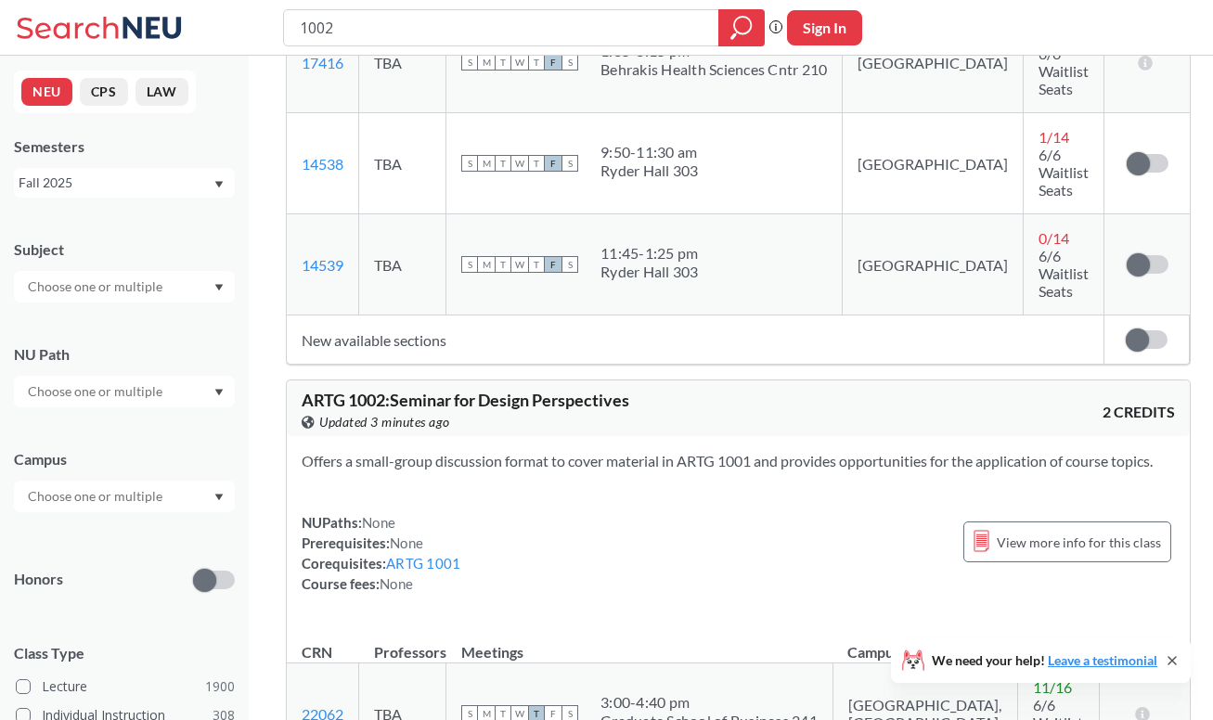
scroll to position [767, 0]
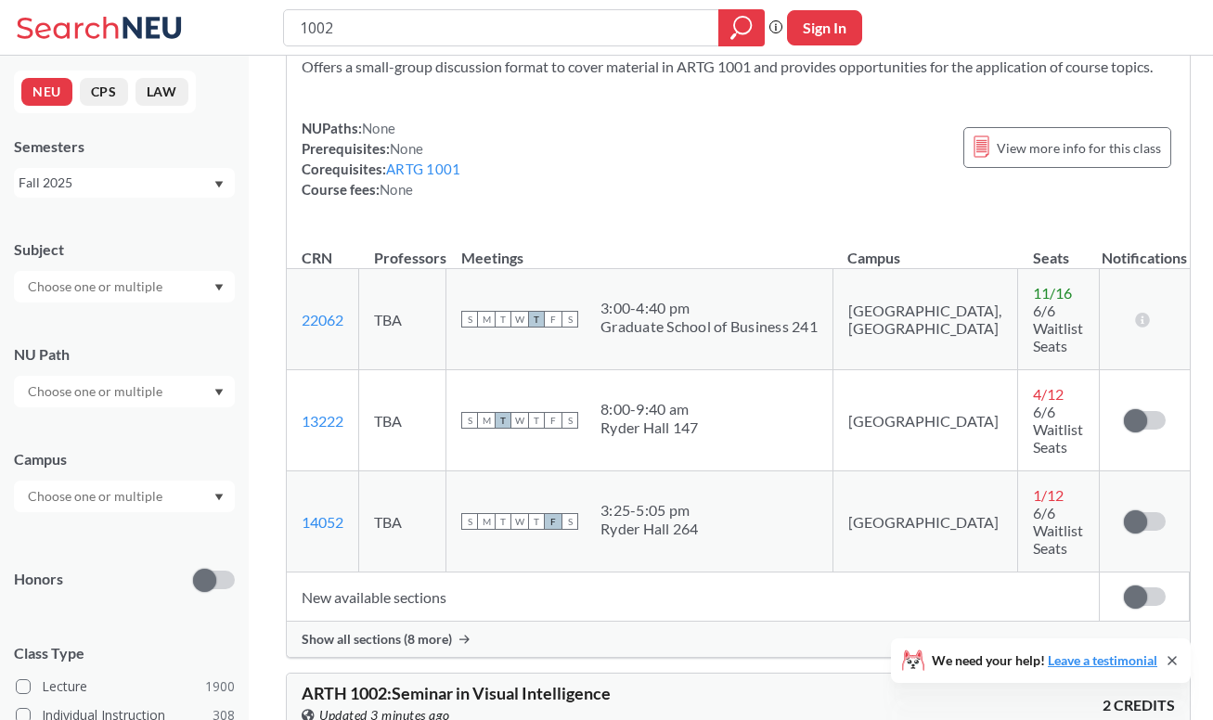
click at [584, 622] on div "Show all sections (8 more)" at bounding box center [738, 639] width 903 height 35
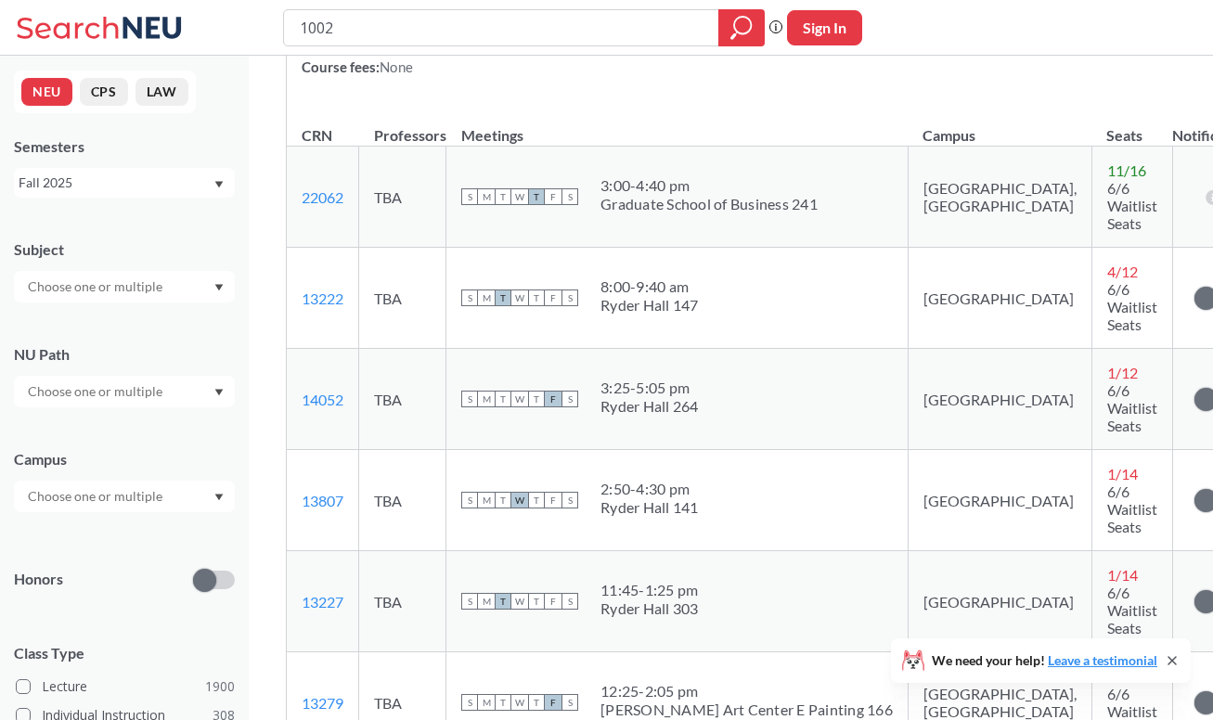
scroll to position [834, 0]
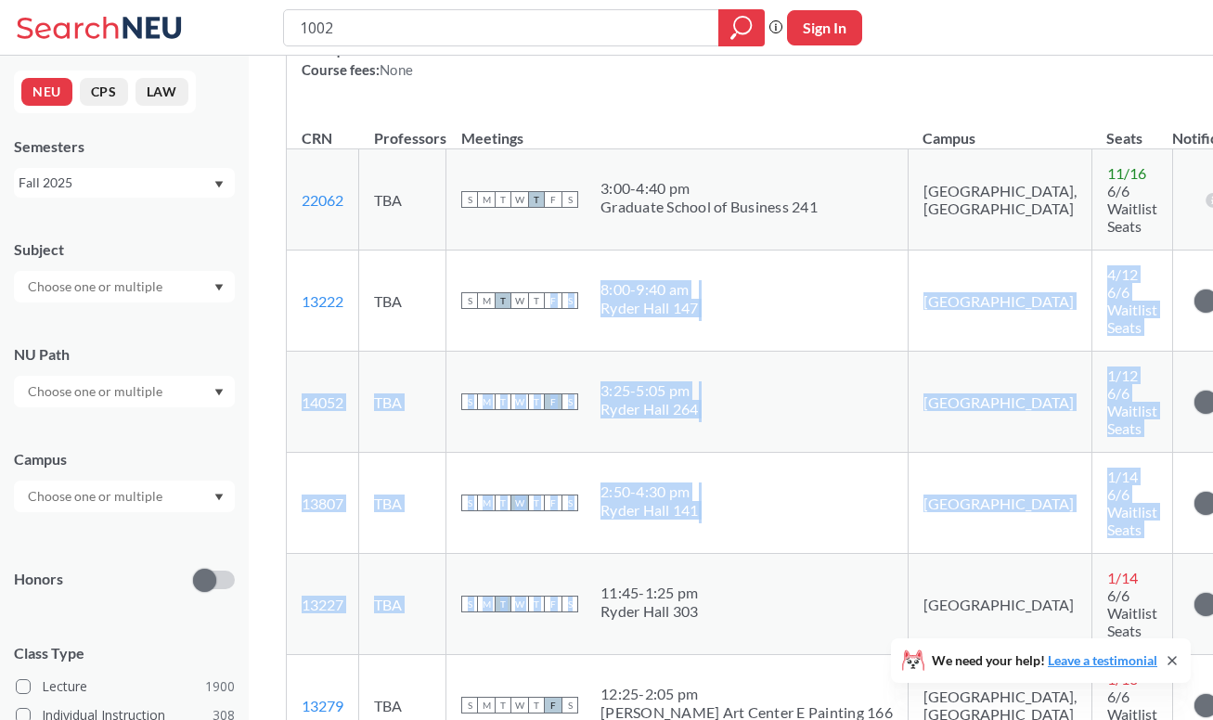
drag, startPoint x: 707, startPoint y: 518, endPoint x: 557, endPoint y: 233, distance: 322.3
click at [557, 233] on tbody "22062 View this section on Banner. TBA S M T W T F S 3:00 - 4:40 pm Graduate Sc…" at bounding box center [772, 705] width 971 height 1113
click at [908, 453] on td "[GEOGRAPHIC_DATA]" at bounding box center [1000, 503] width 184 height 101
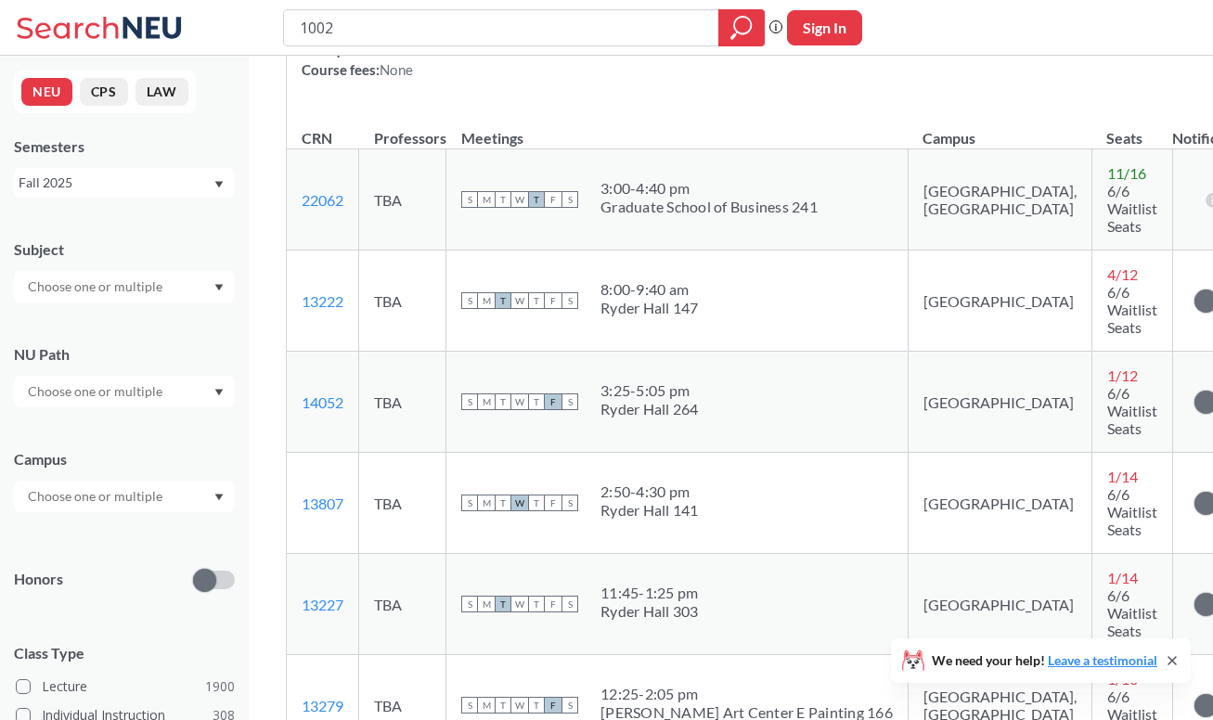
drag, startPoint x: 632, startPoint y: 424, endPoint x: 620, endPoint y: 388, distance: 38.2
click at [620, 453] on td "S M T W T F S 2:50 - 4:30 pm Ryder Hall 141" at bounding box center [678, 503] width 462 height 101
drag, startPoint x: 703, startPoint y: 529, endPoint x: 597, endPoint y: 497, distance: 110.7
click at [597, 554] on td "S M T W T F S 11:45 - 1:25 pm Ryder Hall 303" at bounding box center [678, 604] width 462 height 101
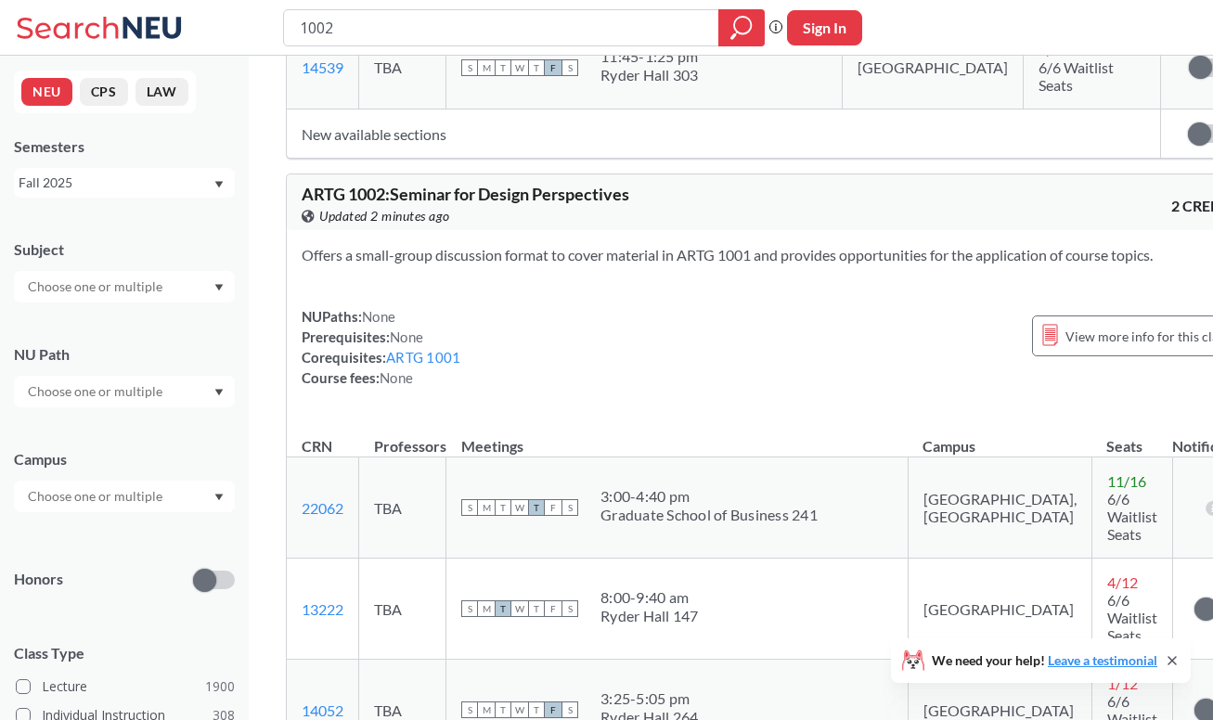
scroll to position [525, 0]
click at [782, 188] on div "ARTG 1002 : Seminar for Design Perspectives View this course on Banner. Updated…" at bounding box center [773, 203] width 972 height 56
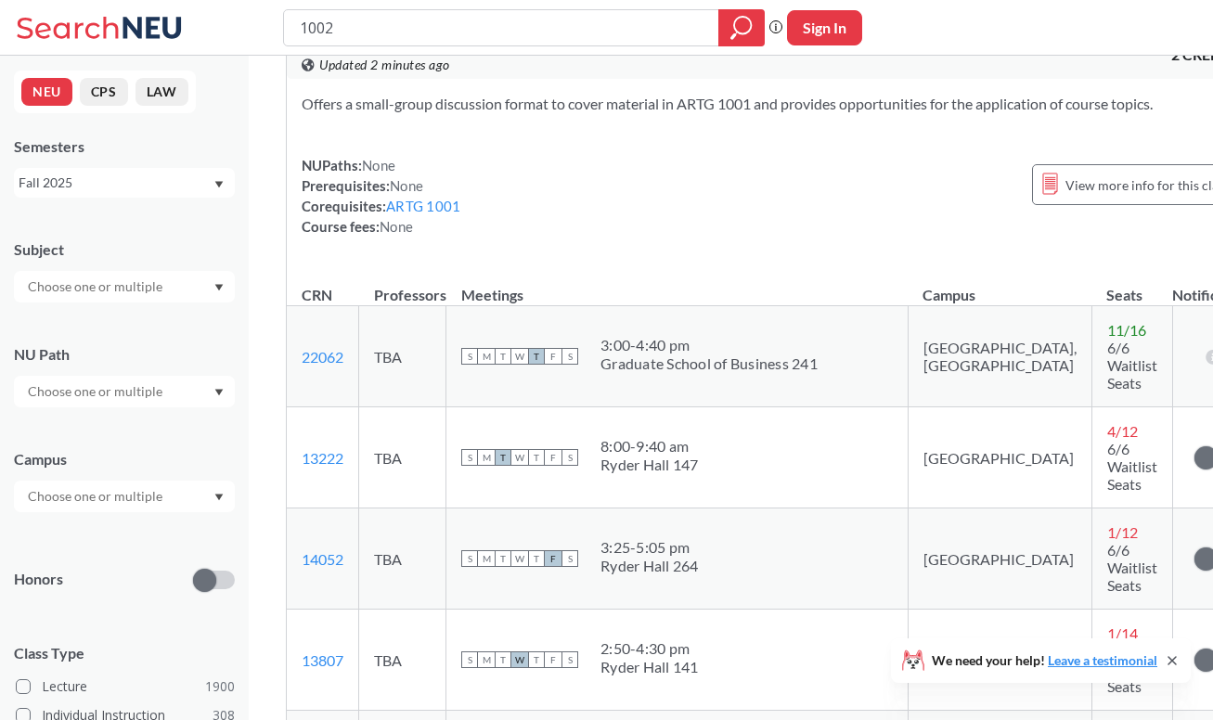
scroll to position [850, 0]
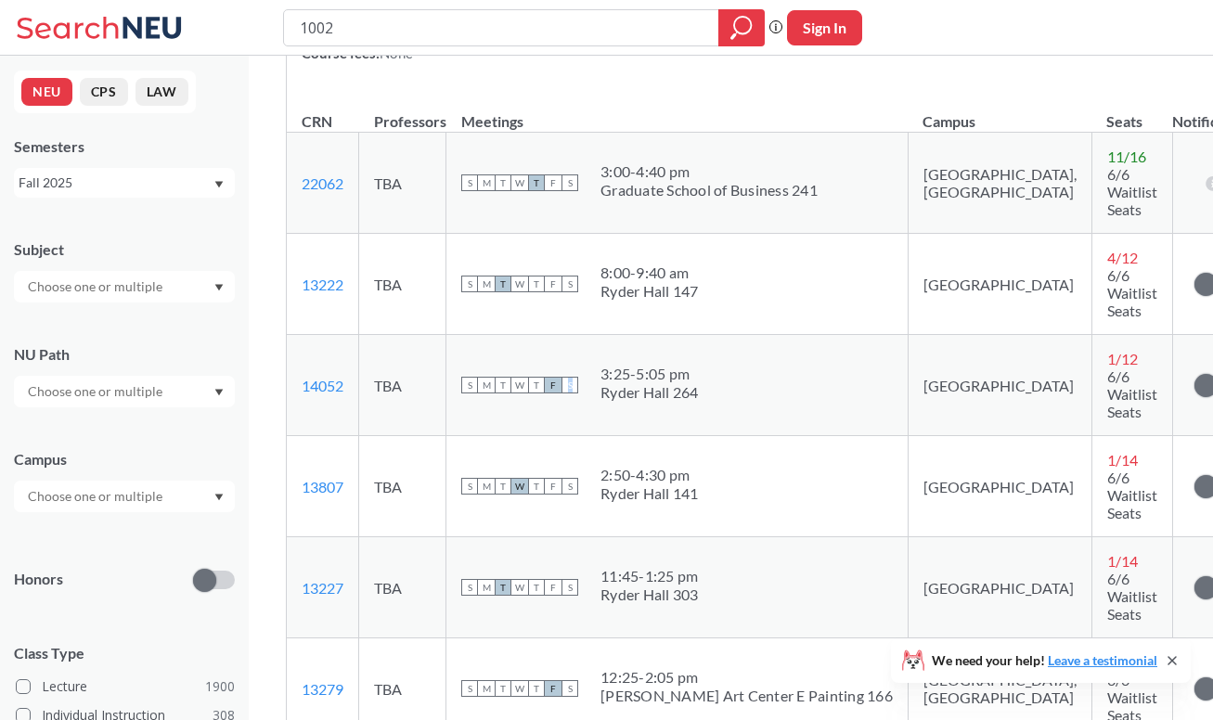
drag, startPoint x: 572, startPoint y: 294, endPoint x: 746, endPoint y: 347, distance: 182.4
click at [746, 347] on td "S M T W T F S 3:25 - 5:05 pm Ryder Hall 264" at bounding box center [678, 385] width 462 height 101
click at [731, 349] on td "S M T W T F S 3:25 - 5:05 pm Ryder Hall 264" at bounding box center [678, 385] width 462 height 101
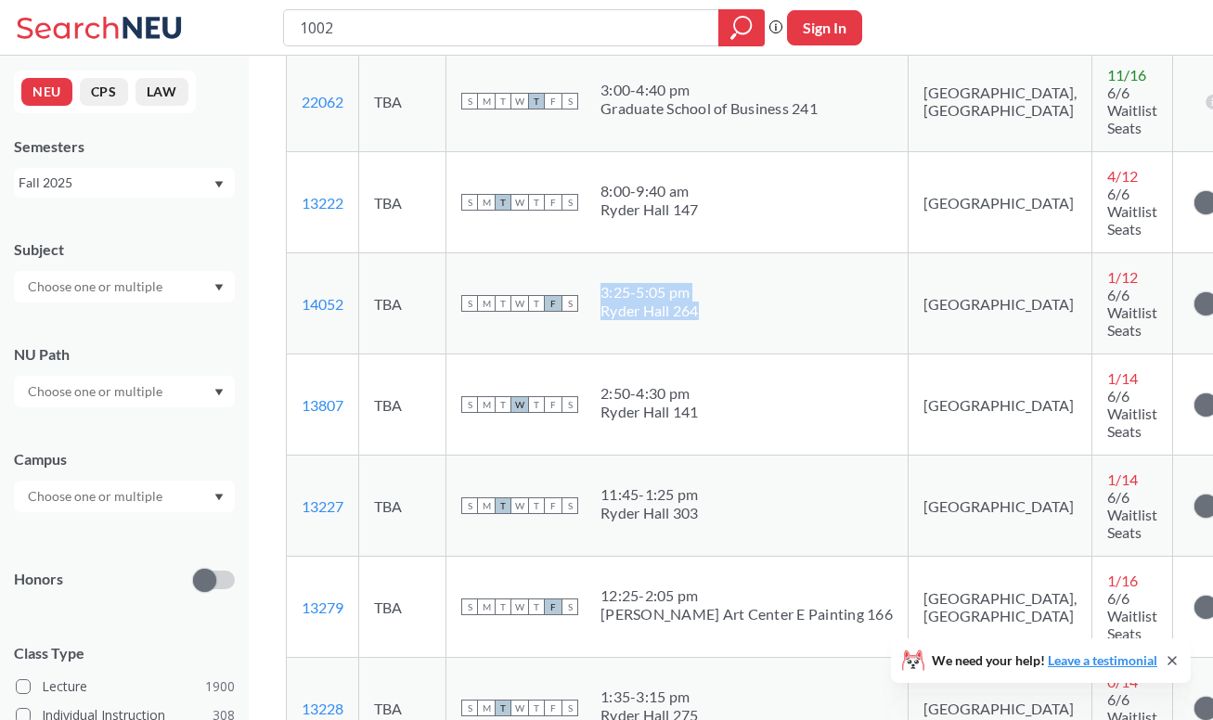
scroll to position [961, 0]
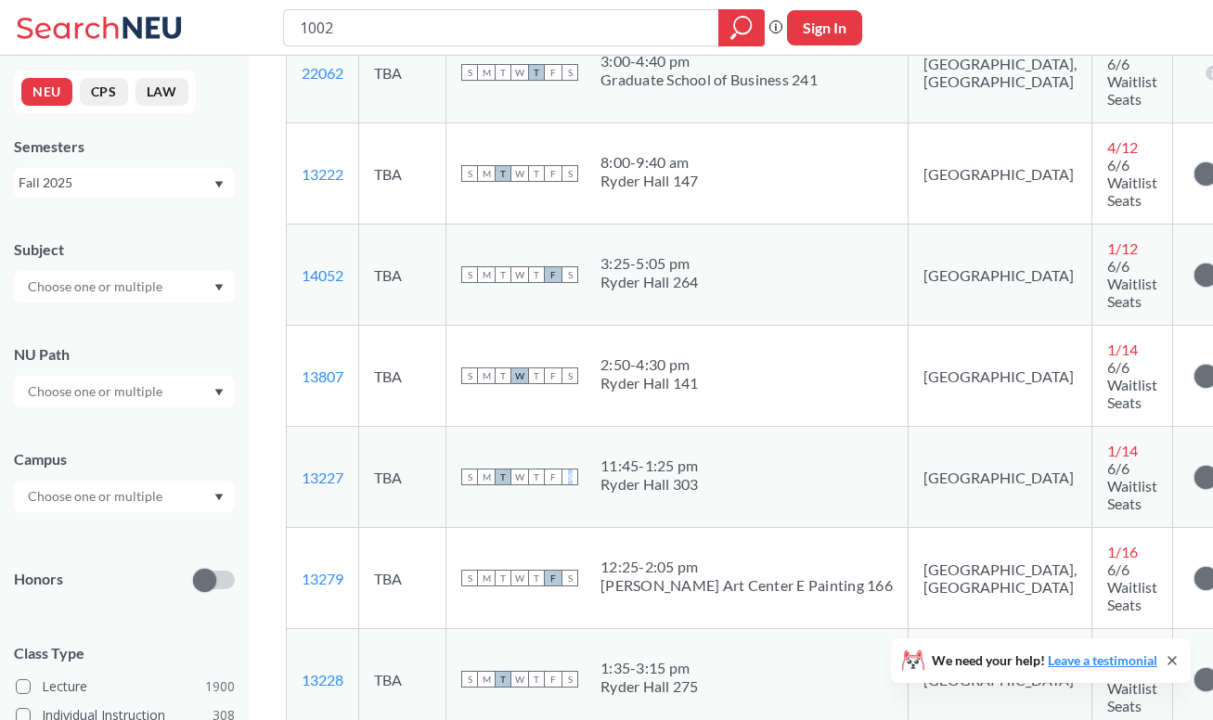
drag, startPoint x: 728, startPoint y: 370, endPoint x: 569, endPoint y: 341, distance: 161.5
click at [569, 427] on td "S M T W T F S 11:45 - 1:25 pm Ryder Hall 303" at bounding box center [678, 477] width 462 height 101
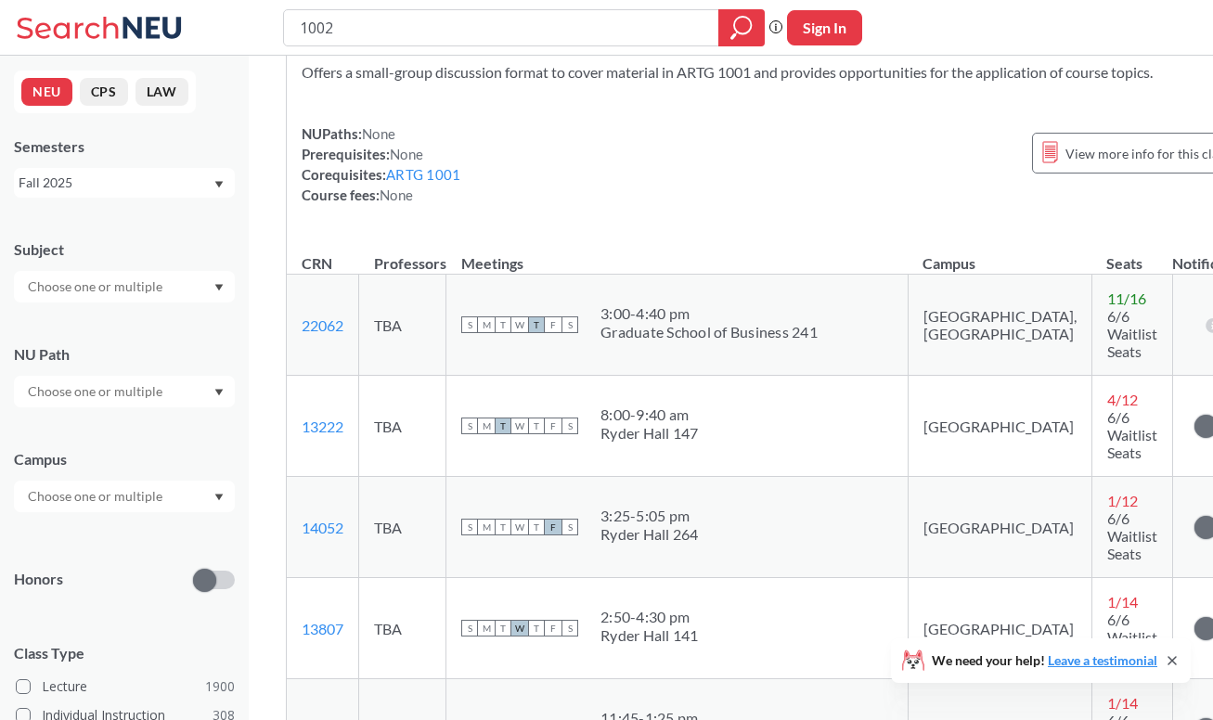
scroll to position [419, 0]
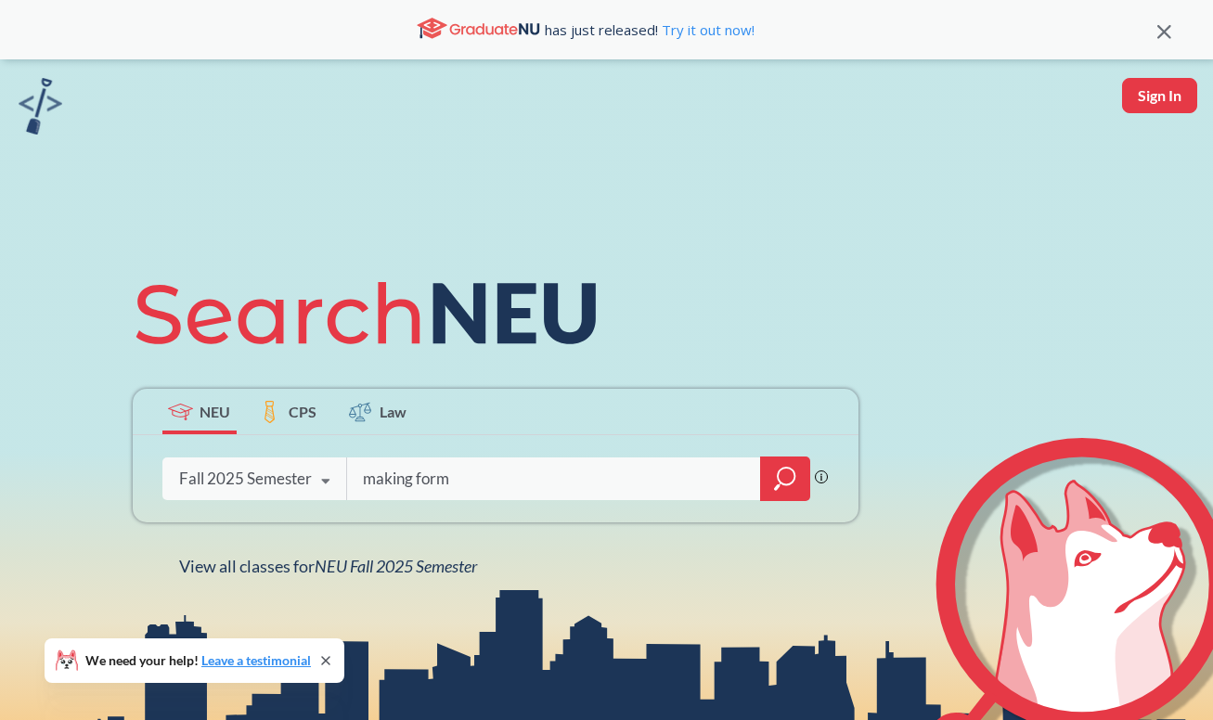
type input "making forms"
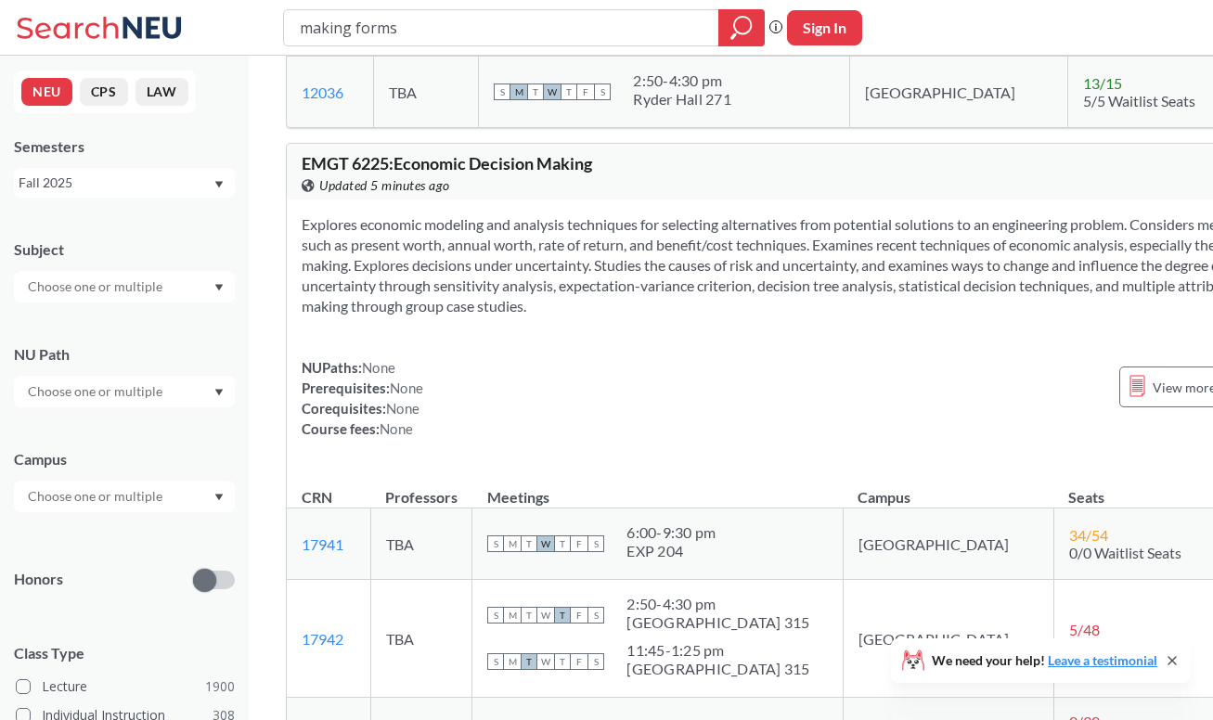
scroll to position [1403, 0]
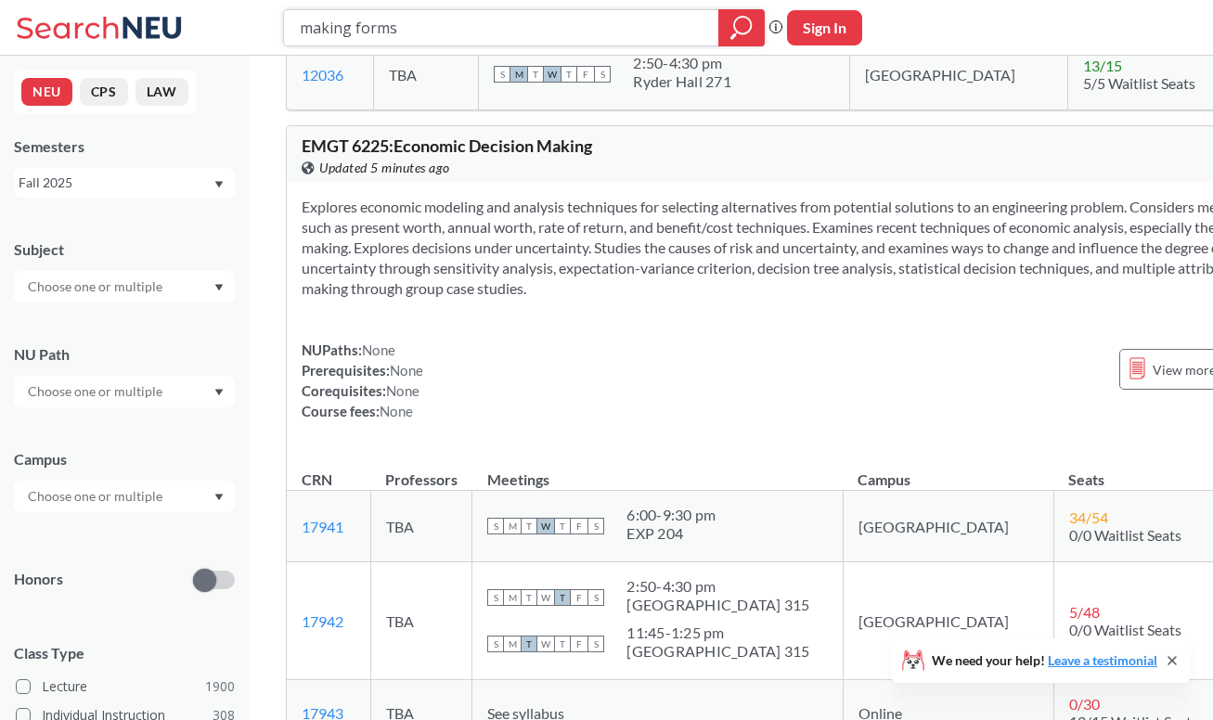
click at [549, 12] on input "making forms" at bounding box center [502, 28] width 408 height 32
type input "1230"
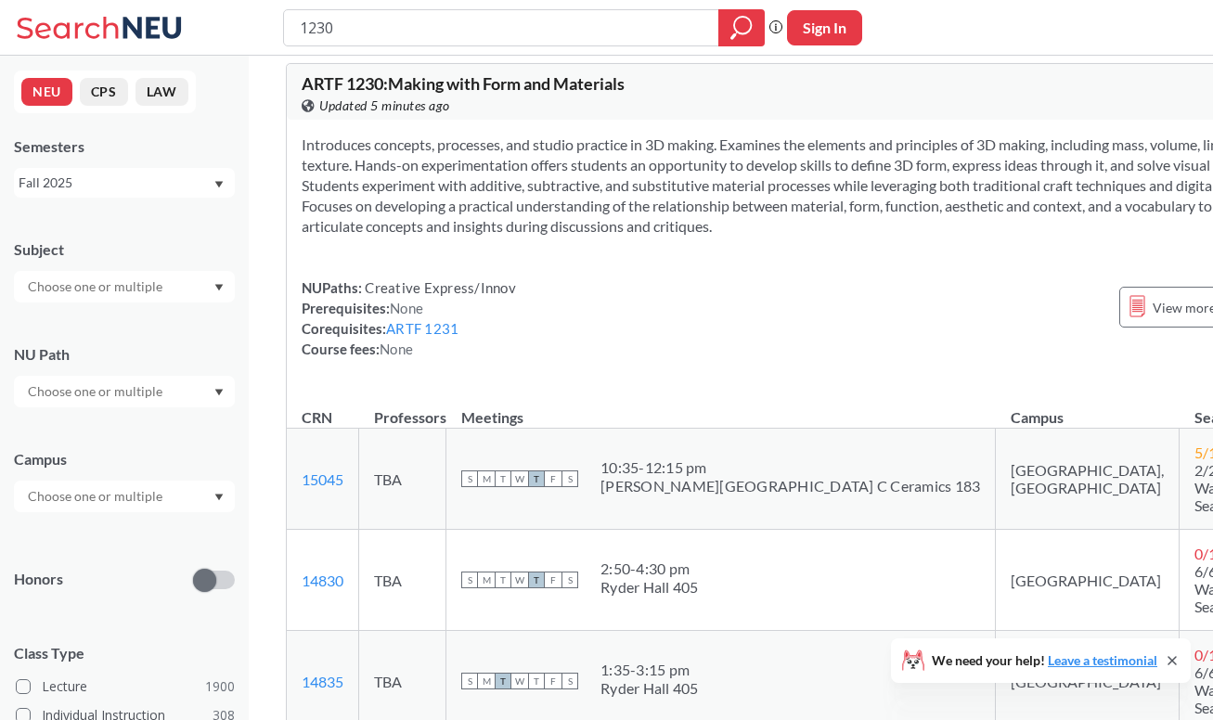
scroll to position [541, 0]
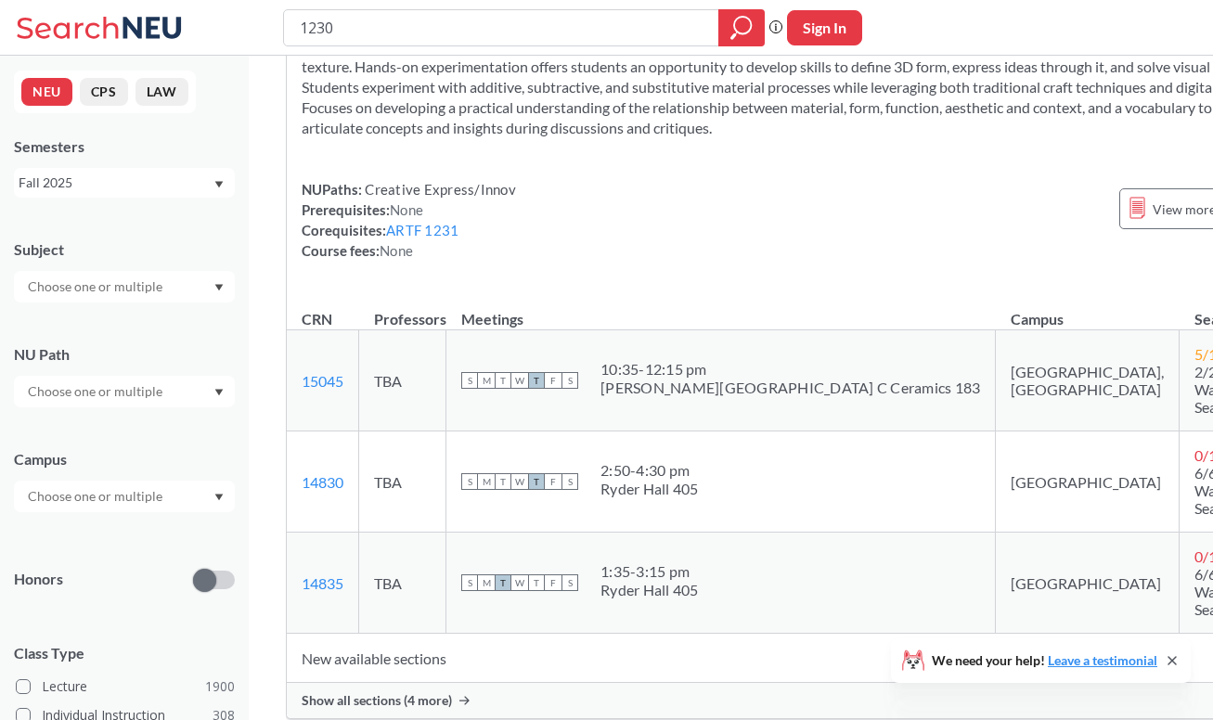
click at [485, 683] on div "Show all sections (4 more)" at bounding box center [816, 700] width 1059 height 35
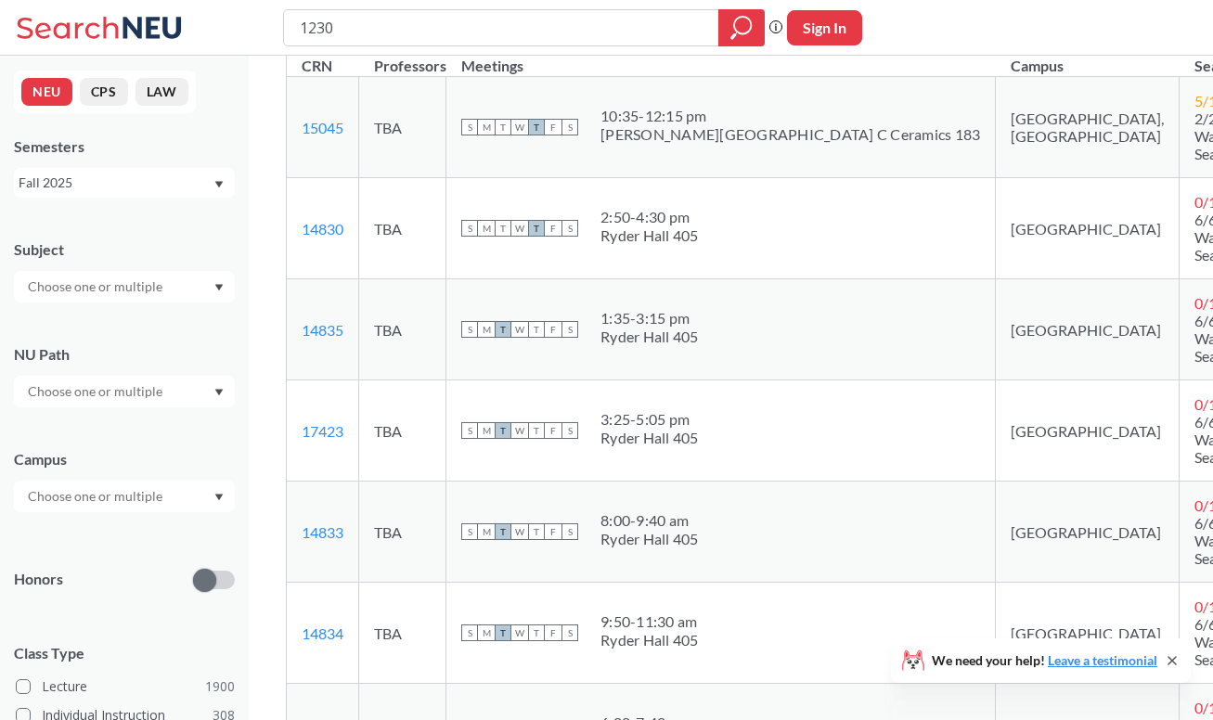
scroll to position [797, 0]
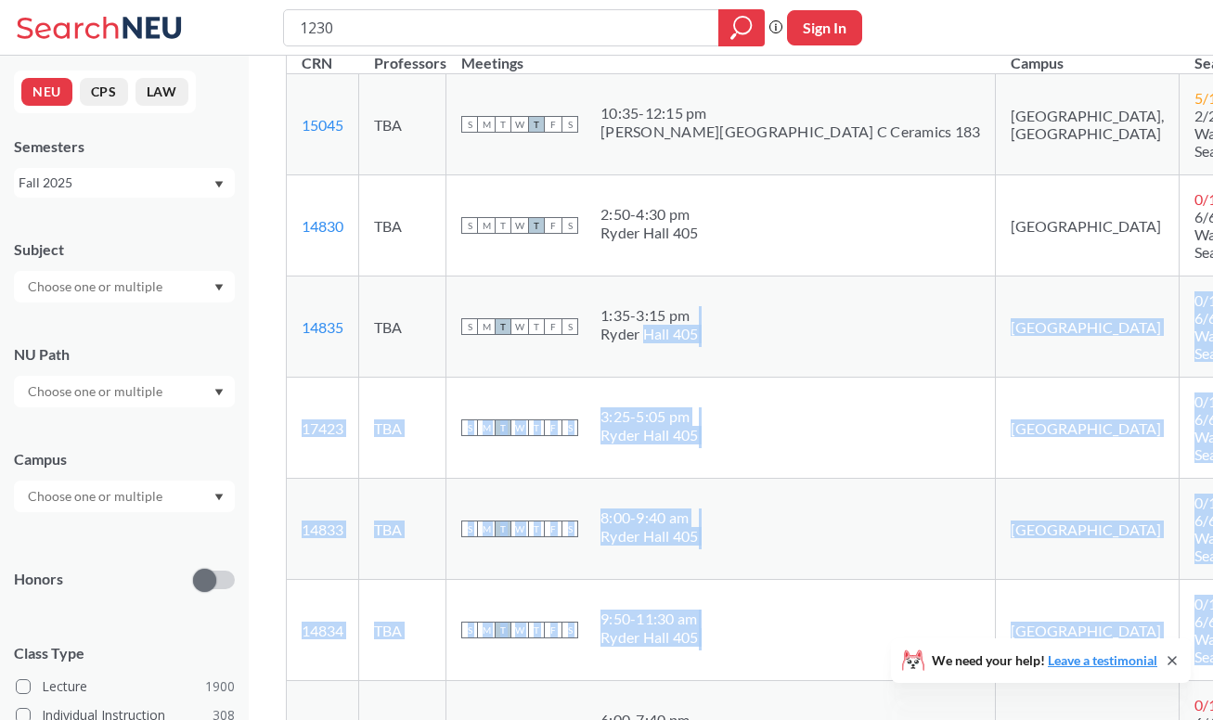
drag, startPoint x: 978, startPoint y: 577, endPoint x: 648, endPoint y: 305, distance: 426.7
click at [648, 305] on tbody "15045 View this section on Banner. TBA S M T W T F S 10:35 - 12:15 pm Aron Art …" at bounding box center [816, 428] width 1059 height 708
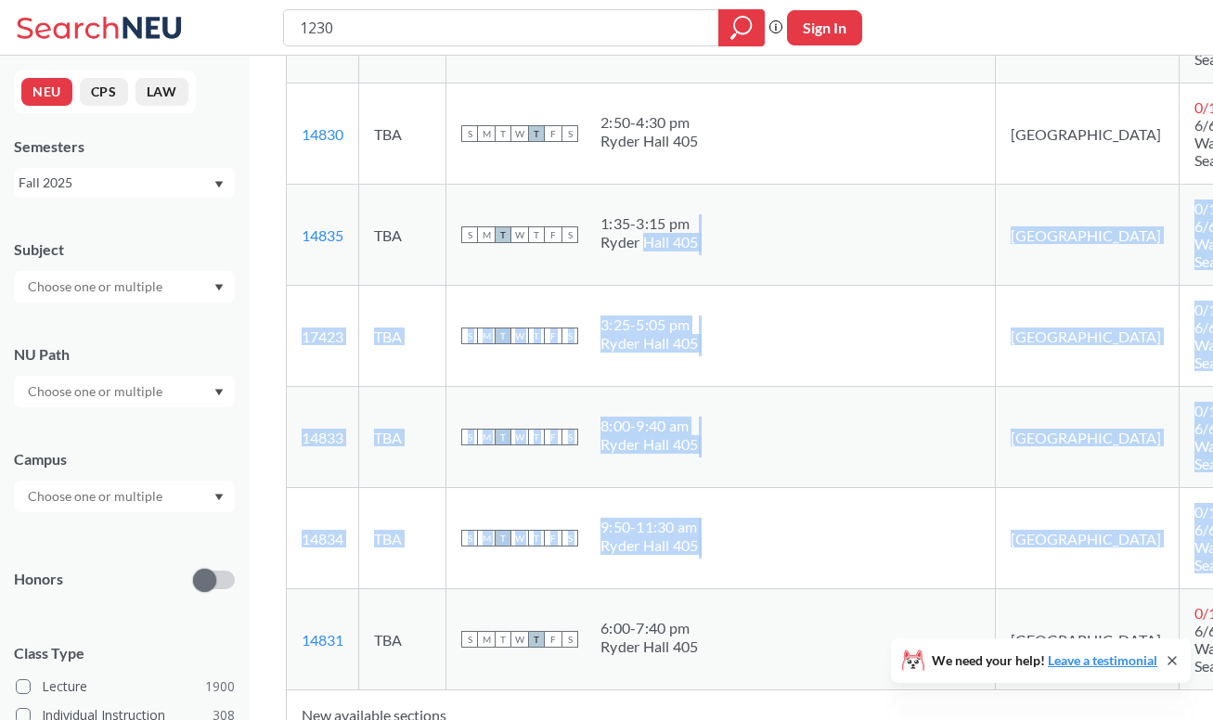
scroll to position [1010, 0]
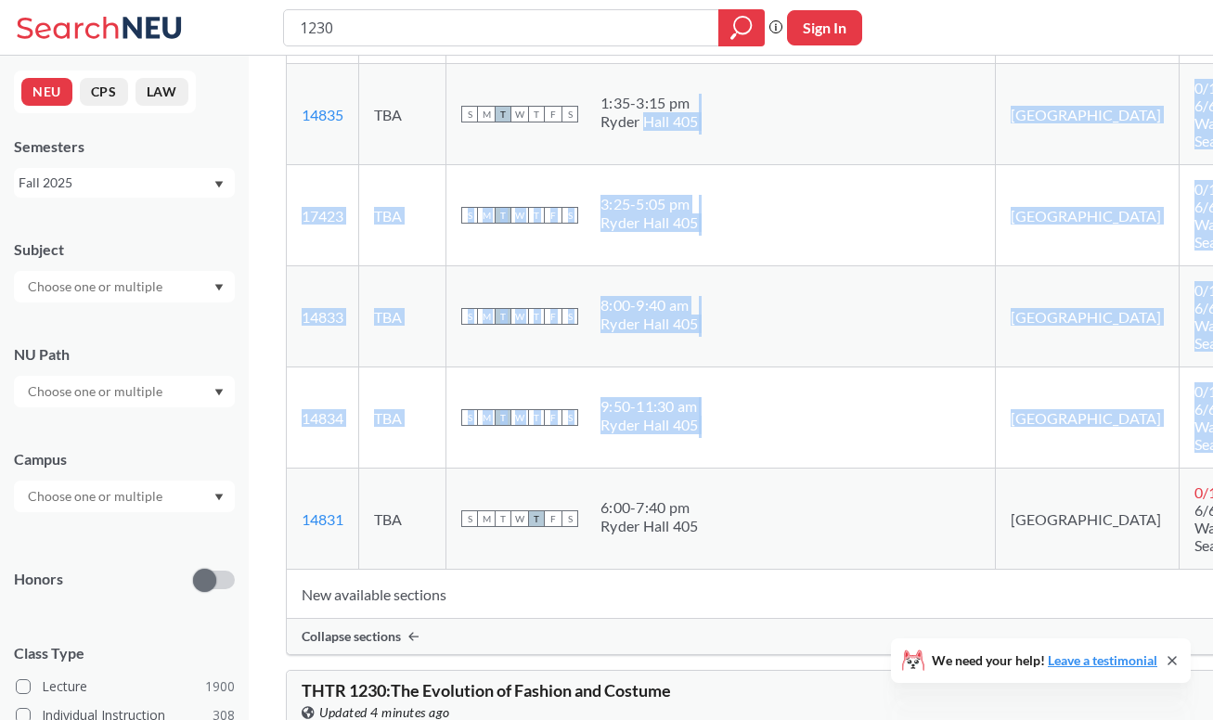
click at [680, 293] on td "S M T W T F S 8:00 - 9:40 am Ryder Hall 405" at bounding box center [722, 316] width 550 height 101
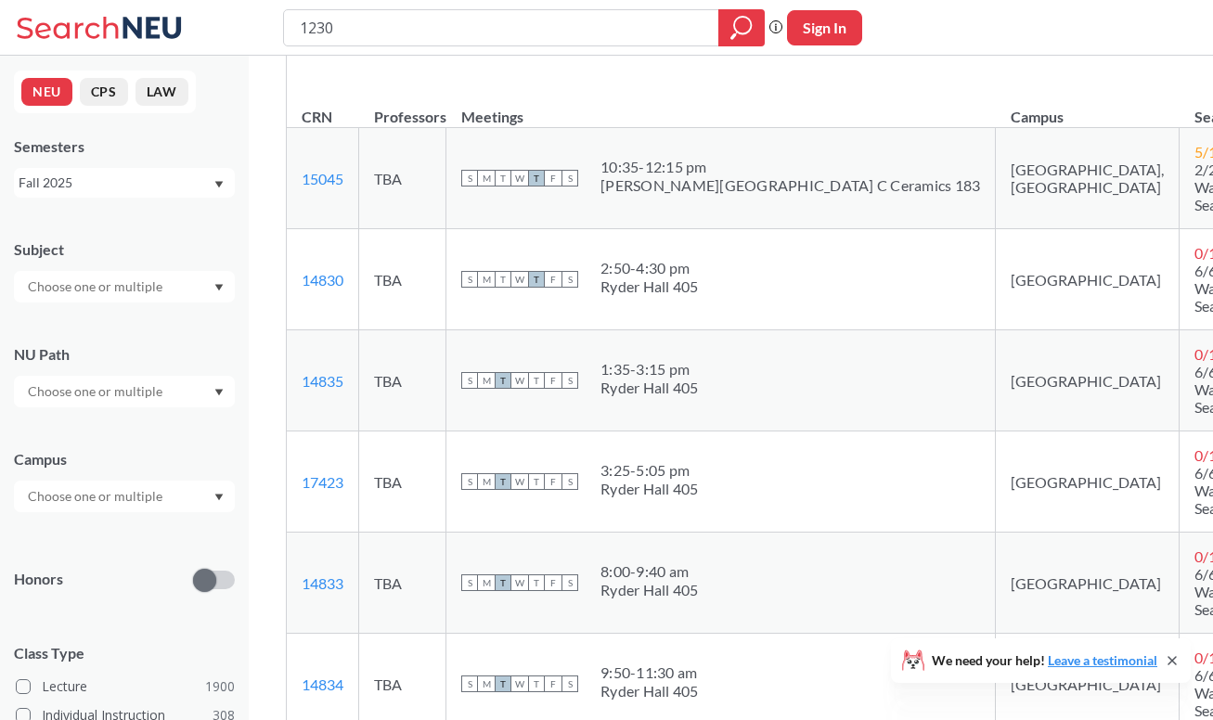
scroll to position [1529, 0]
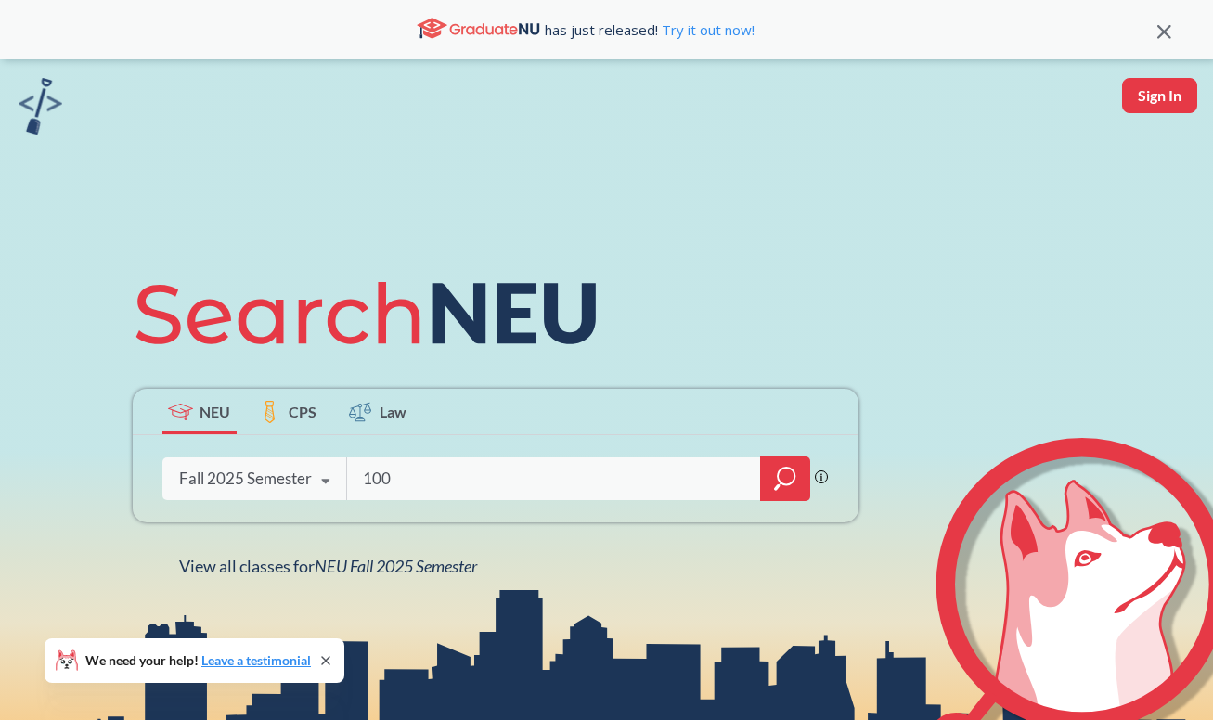
type input "1001"
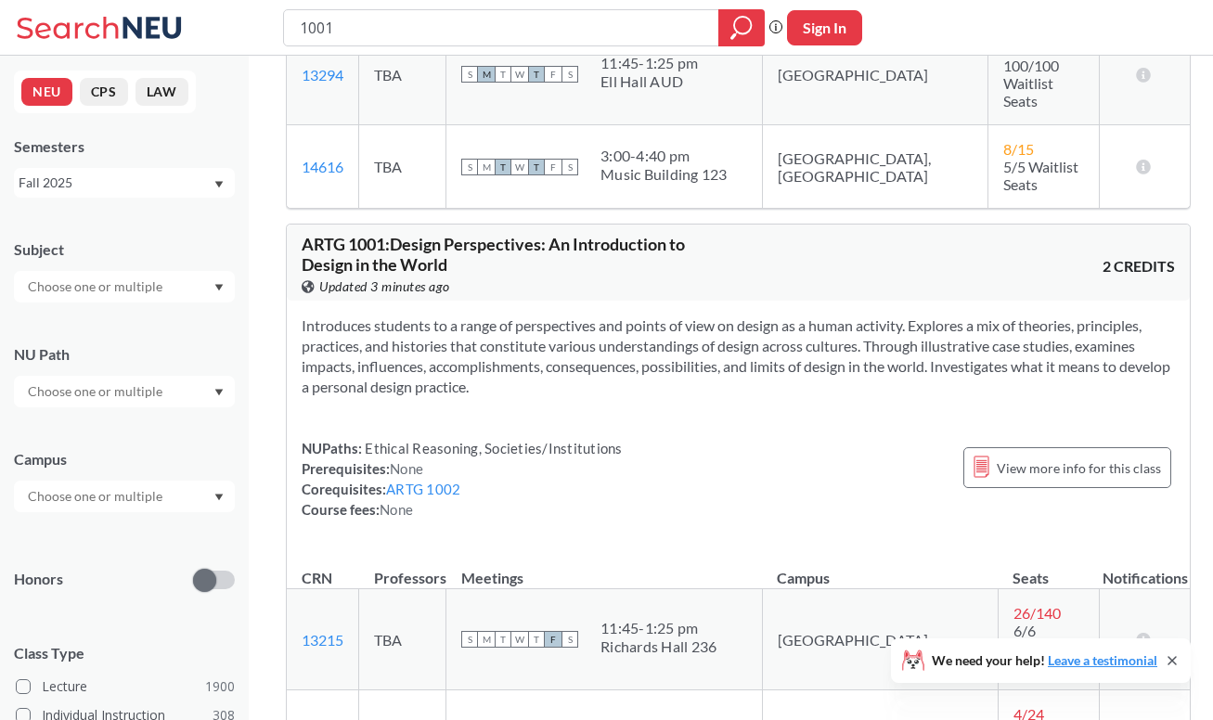
scroll to position [1973, 0]
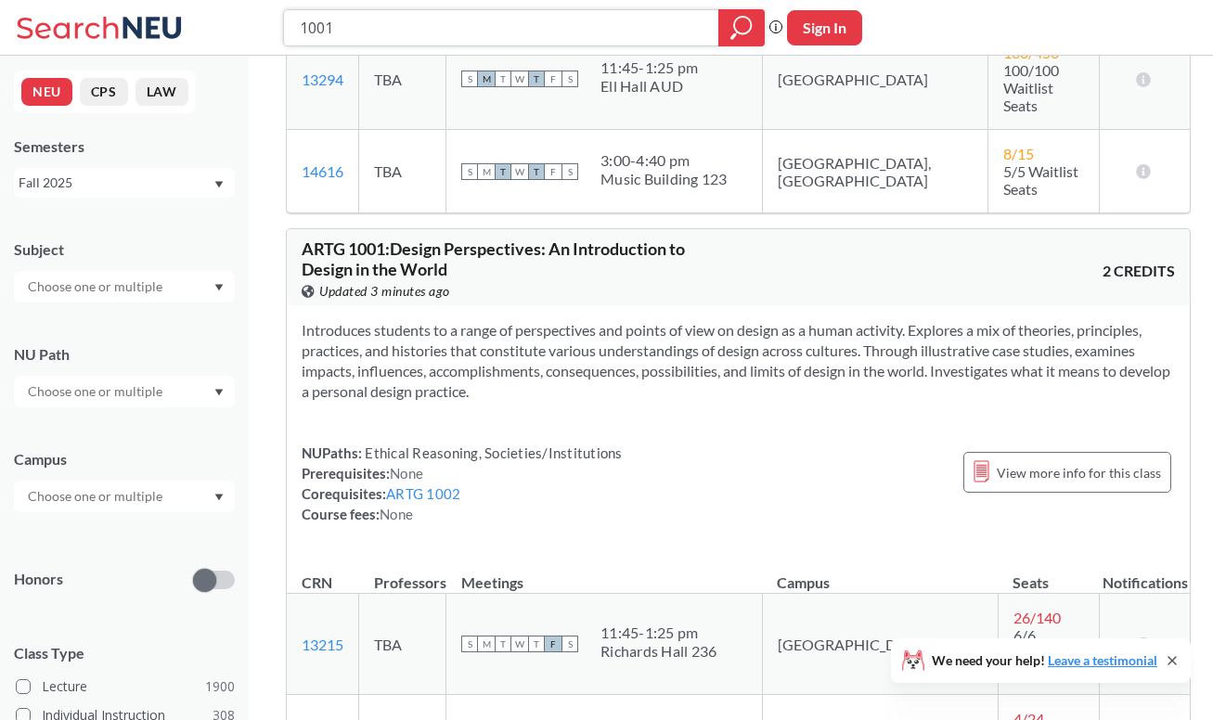
click at [516, 12] on input "1001" at bounding box center [502, 28] width 408 height 32
click at [508, 36] on input "1001" at bounding box center [502, 28] width 408 height 32
type input "1270"
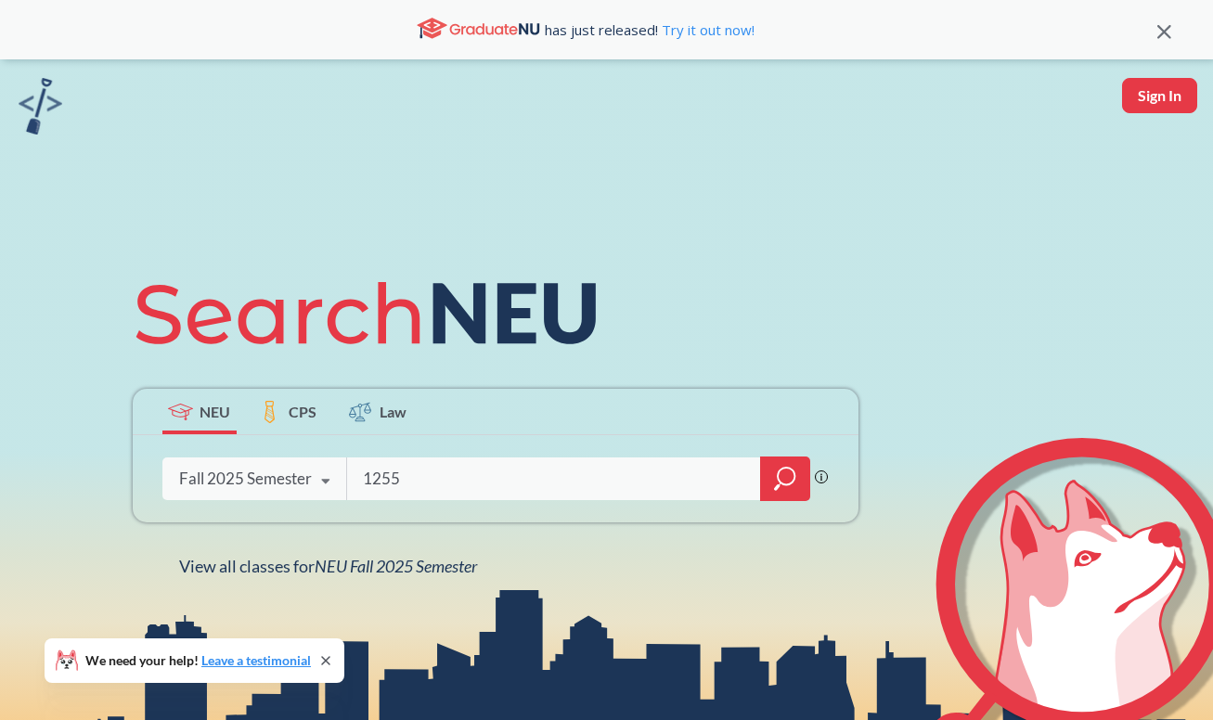
type input "12550"
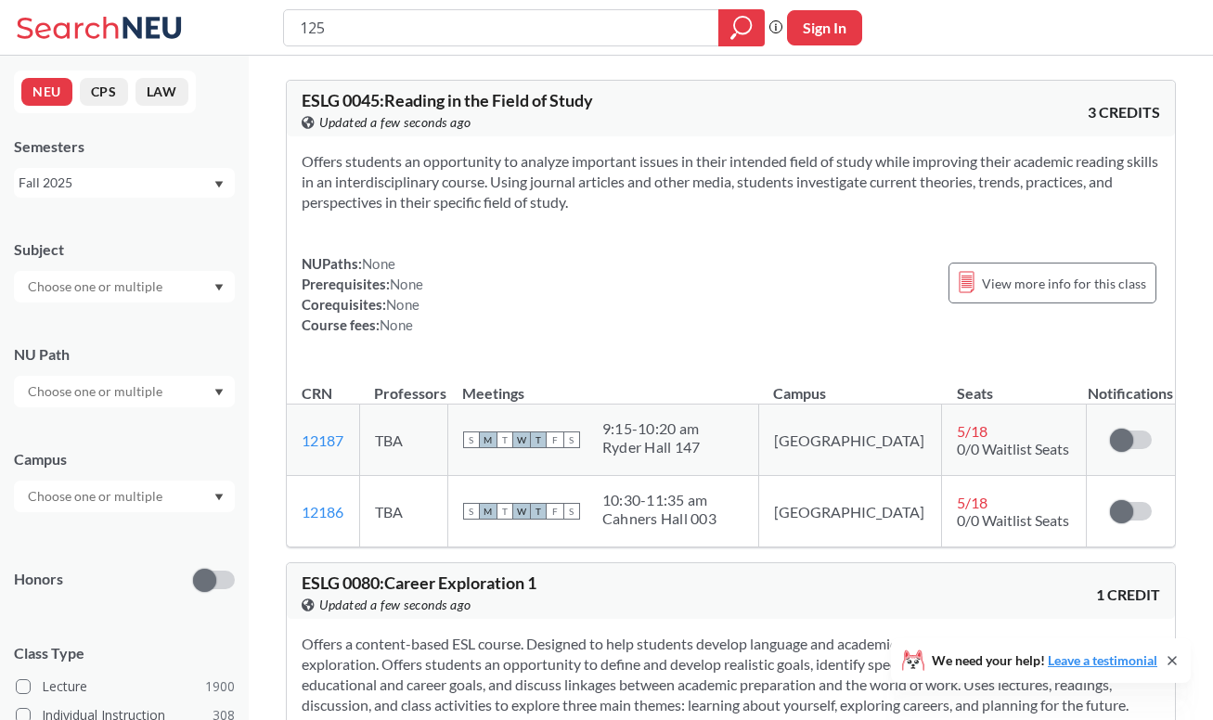
type input "1250"
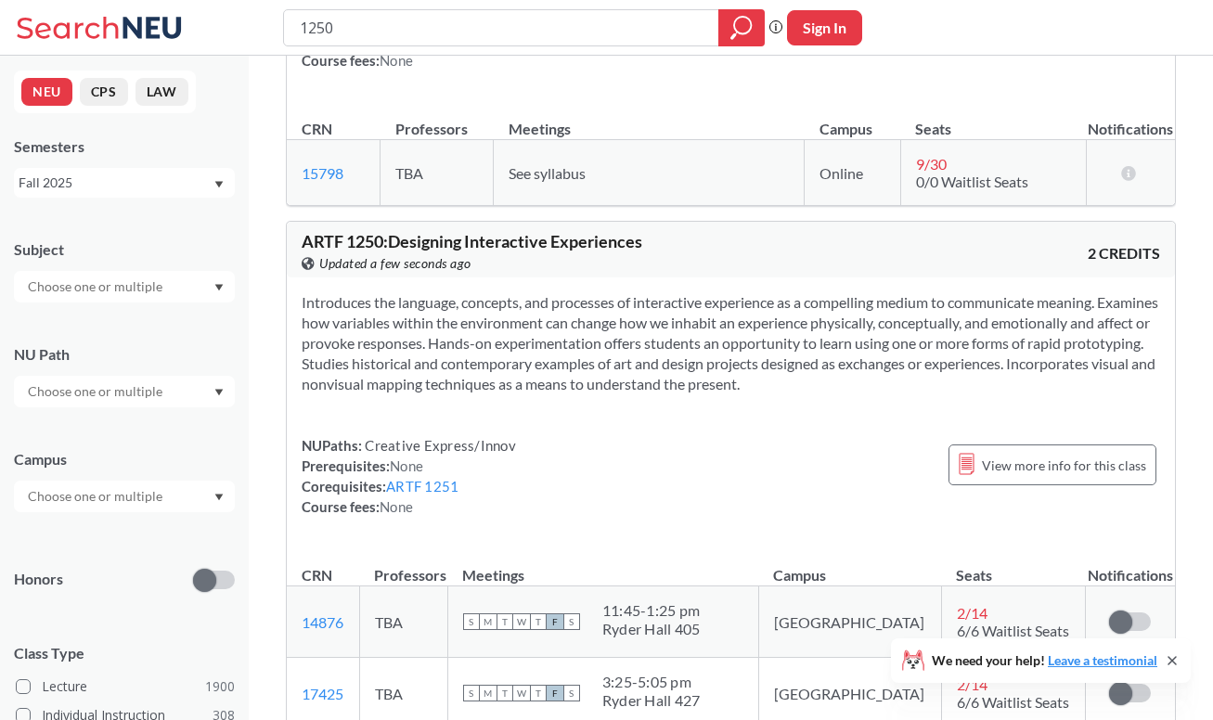
scroll to position [1146, 0]
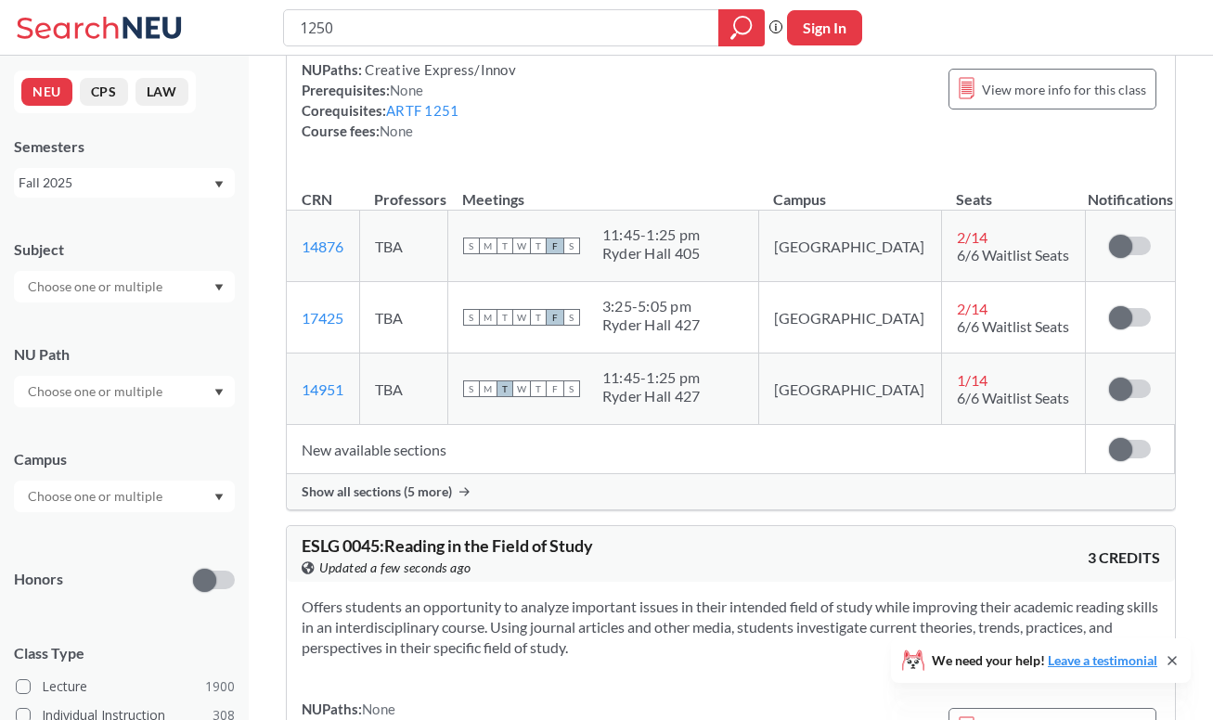
click at [526, 510] on div "Show all sections (5 more)" at bounding box center [731, 491] width 888 height 35
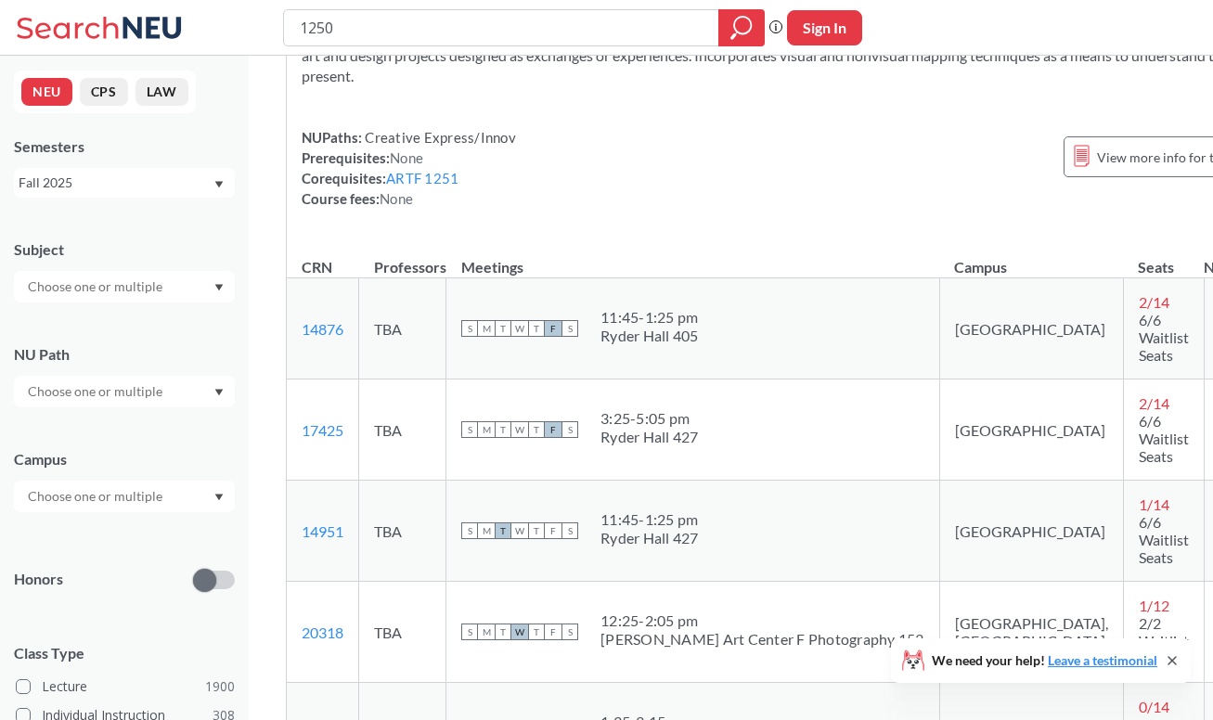
scroll to position [902, 0]
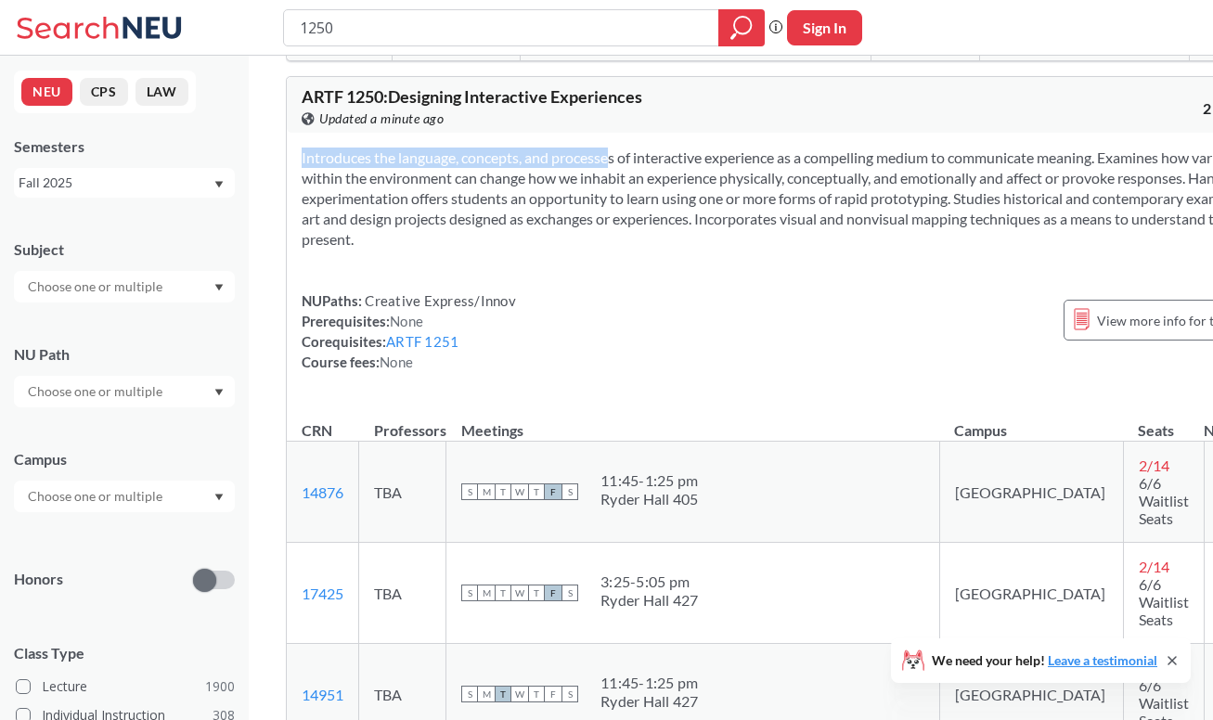
drag, startPoint x: 576, startPoint y: 212, endPoint x: 626, endPoint y: 289, distance: 91.9
click at [623, 287] on div "Introduces the language, concepts, and processes of interactive experience as a…" at bounding box center [789, 267] width 1004 height 269
click at [628, 289] on div "Introduces the language, concepts, and processes of interactive experience as a…" at bounding box center [789, 267] width 1004 height 269
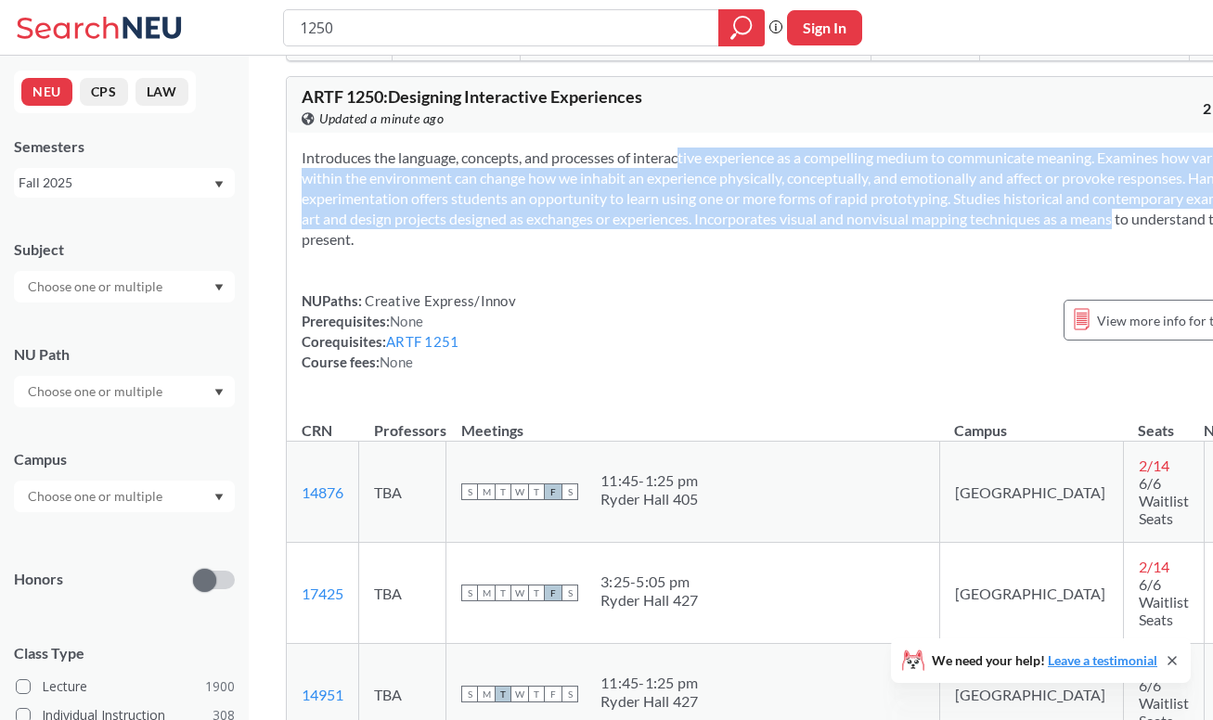
drag, startPoint x: 650, startPoint y: 187, endPoint x: 682, endPoint y: 258, distance: 78.5
click at [682, 250] on section "Introduces the language, concepts, and processes of interactive experience as a…" at bounding box center [789, 199] width 974 height 102
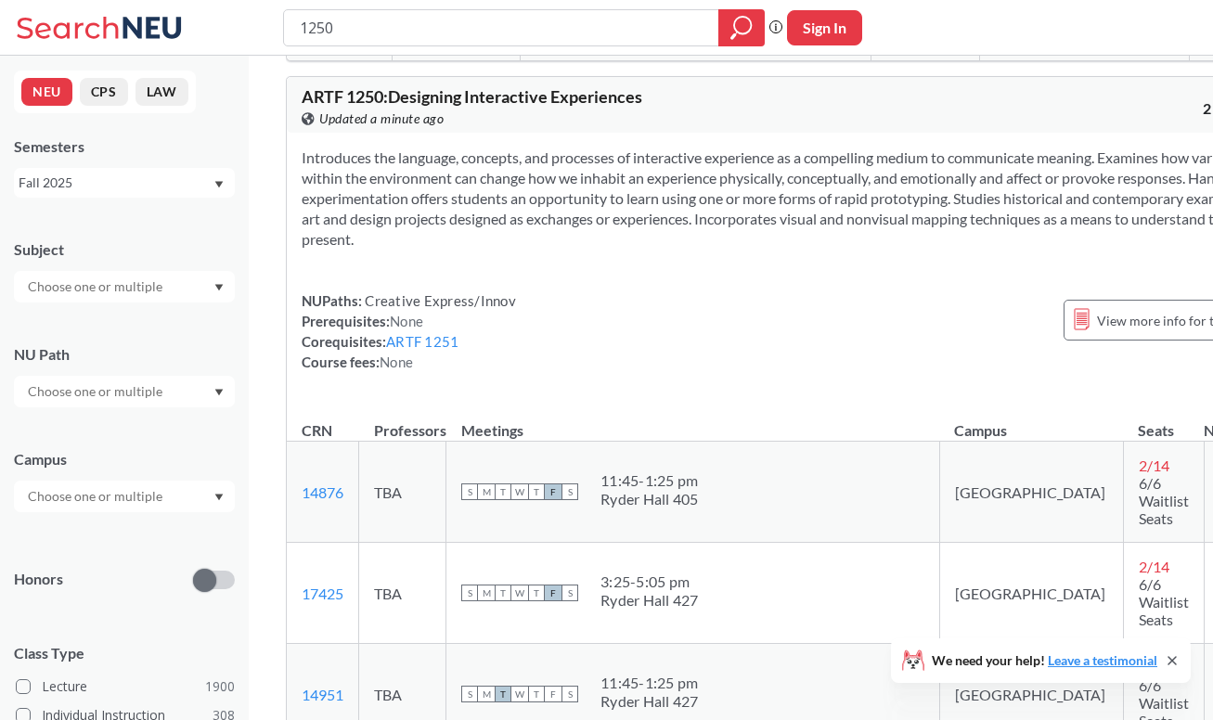
click at [708, 250] on section "Introduces the language, concepts, and processes of interactive experience as a…" at bounding box center [789, 199] width 974 height 102
drag, startPoint x: 577, startPoint y: 178, endPoint x: 942, endPoint y: 281, distance: 379.1
click at [942, 281] on div "Introduces the language, concepts, and processes of interactive experience as a…" at bounding box center [789, 267] width 1004 height 269
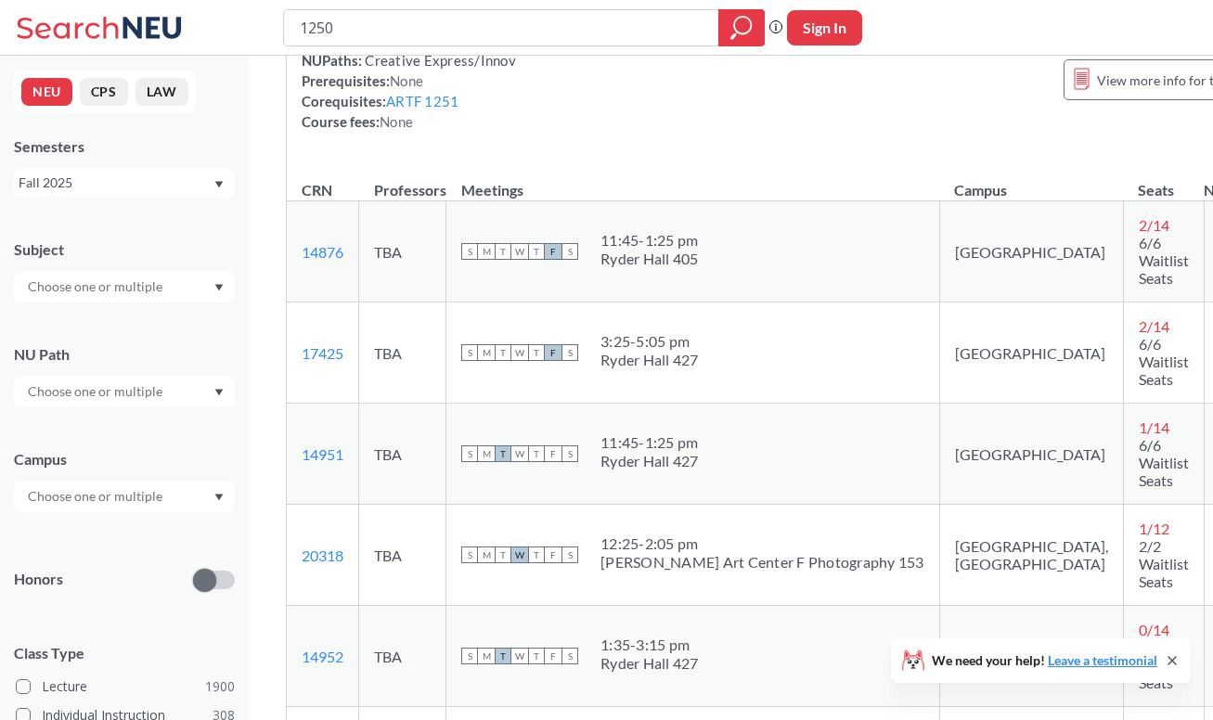
scroll to position [1101, 0]
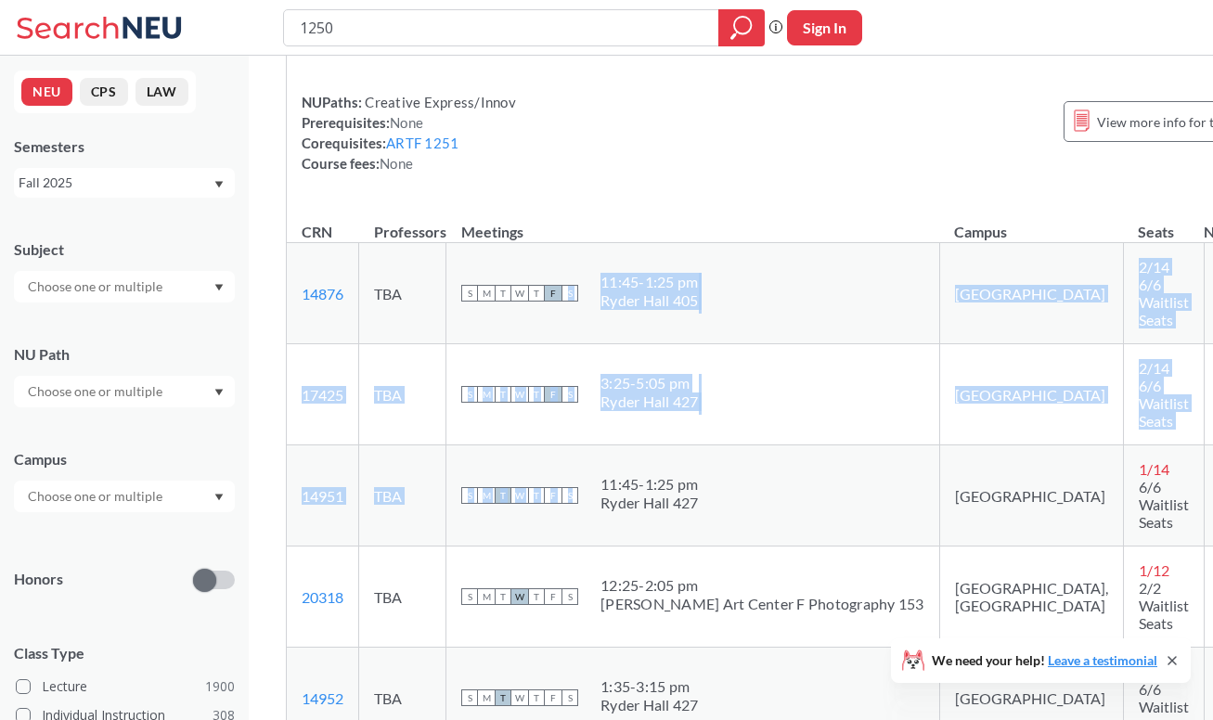
drag, startPoint x: 575, startPoint y: 286, endPoint x: 747, endPoint y: 460, distance: 244.9
click at [747, 460] on tbody "14876 View this section on Banner. TBA S M T W T F S 11:45 - 1:25 pm Ryder Hall…" at bounding box center [788, 648] width 1003 height 810
click at [774, 271] on td "S M T W T F S 11:45 - 1:25 pm Ryder Hall 405" at bounding box center [694, 293] width 494 height 101
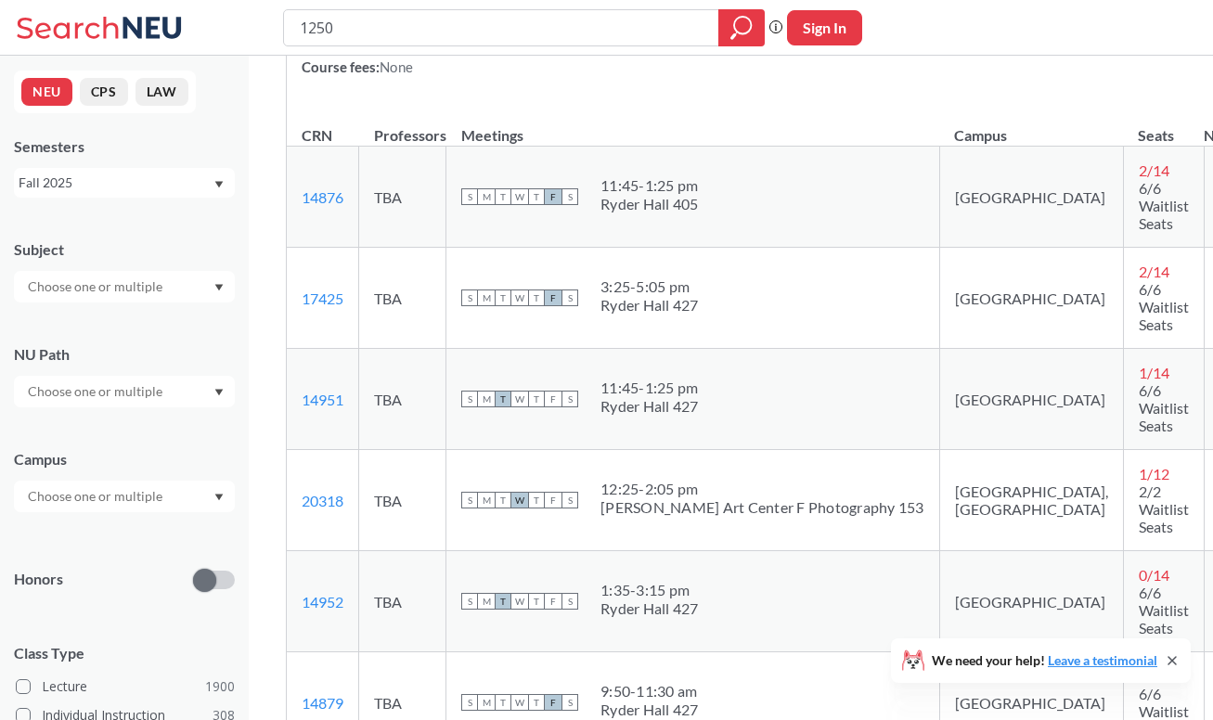
scroll to position [1189, 0]
